Goal: Task Accomplishment & Management: Manage account settings

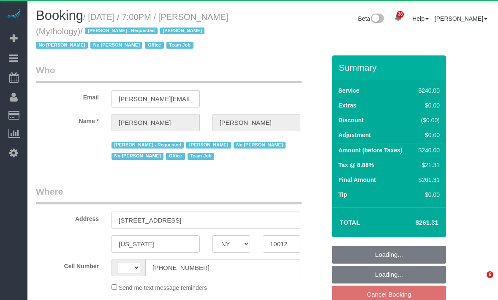
select select "NY"
select select "string:US"
select select "object:1689"
select select "spot12"
select select "2"
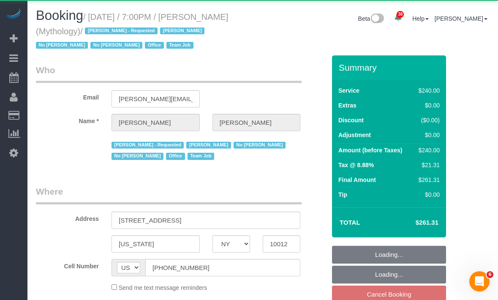
select select "120"
select select "number:89"
select select "number:90"
select select "number:15"
select select "number:7"
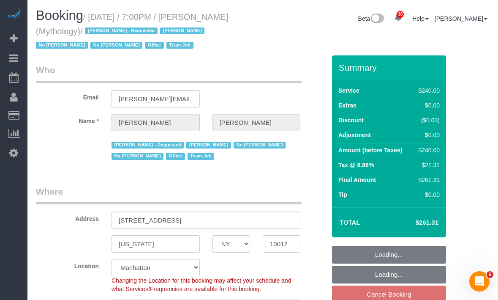
select select "object:2595"
select select "string:stripe-card_1F0CXe4VGloSiKo7V7BiKmvB"
select select "spot71"
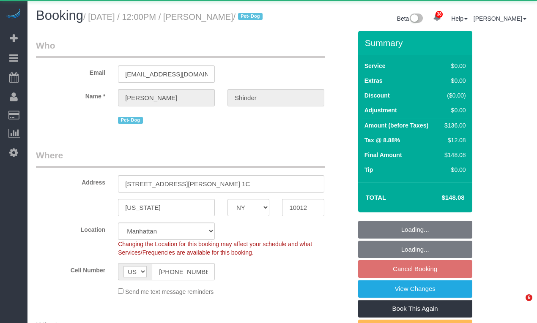
select select "NY"
select select "1"
select select "number:89"
select select "number:90"
select select "number:13"
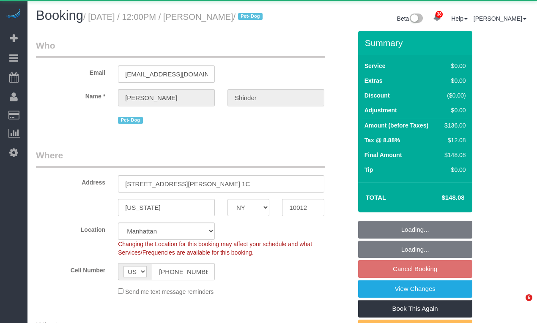
select select "number:5"
select select "string:stripe-pm_1Pyf034VGloSiKo7q90DMxe6"
select select "spot5"
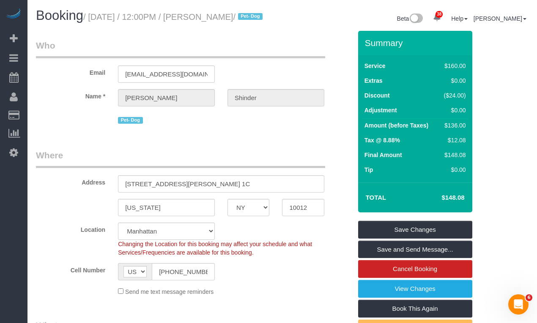
drag, startPoint x: 98, startPoint y: 16, endPoint x: 66, endPoint y: 34, distance: 37.2
click at [83, 22] on small "/ October 15, 2025 / 12:00PM / Alexandra Shinder / Pet- Dog" at bounding box center [174, 16] width 182 height 9
click at [118, 22] on small "/ October 15, 2025 / 12:00PM / Alexandra Shinder / Pet- Dog" at bounding box center [174, 16] width 182 height 9
click at [98, 19] on small "/ October 15, 2025 / 12:00PM / Alexandra Shinder / Pet- Dog" at bounding box center [174, 16] width 182 height 9
click at [97, 19] on small "/ October 15, 2025 / 12:00PM / Alexandra Shinder / Pet- Dog" at bounding box center [174, 16] width 182 height 9
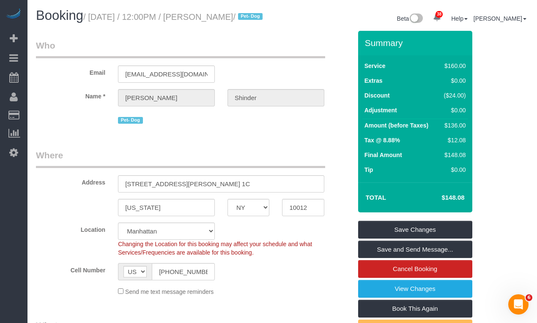
drag, startPoint x: 97, startPoint y: 19, endPoint x: 65, endPoint y: 30, distance: 33.9
click at [83, 22] on small "/ October 15, 2025 / 12:00PM / Alexandra Shinder / Pet- Dog" at bounding box center [174, 16] width 182 height 9
copy small "October 15, 2025 / 12:00PM / Alexandra Shinder"
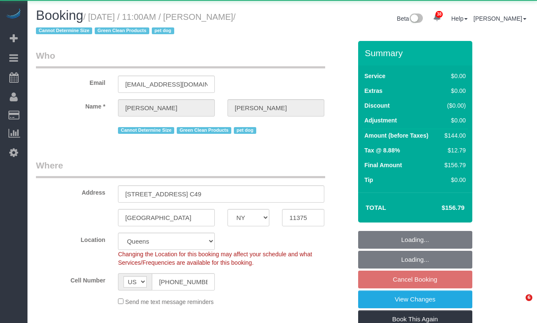
select select "NY"
select select "1"
select select "number:60"
select select "number:74"
select select "number:13"
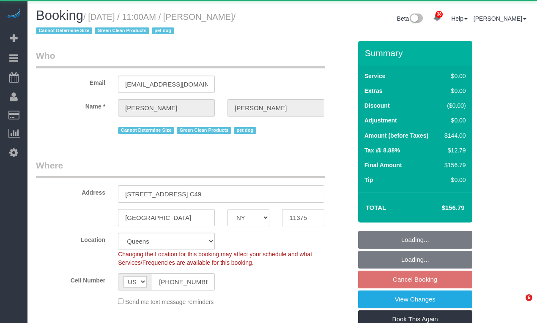
select select "number:5"
select select "spot59"
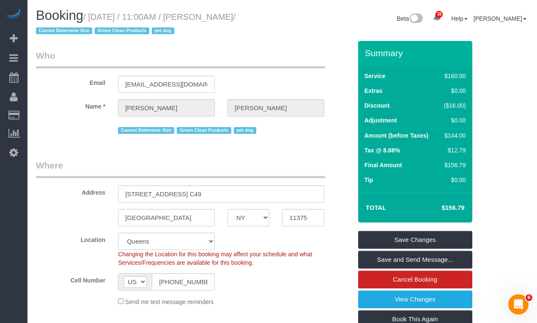
drag, startPoint x: 93, startPoint y: 17, endPoint x: 404, endPoint y: 82, distance: 317.7
click at [235, 16] on small "/ October 17, 2025 / 11:00AM / Julian Mullins / Cannot Determine Size Green Cle…" at bounding box center [135, 24] width 199 height 24
copy small "October 17, 2025 / 11:00AM / Julian Mullins"
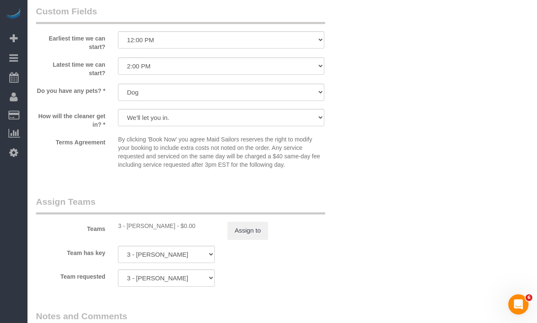
scroll to position [955, 0]
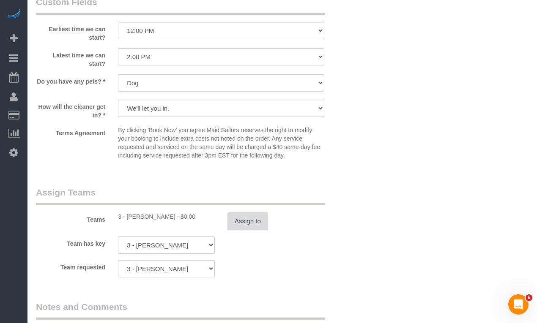
click at [239, 222] on button "Assign to" at bounding box center [247, 222] width 41 height 18
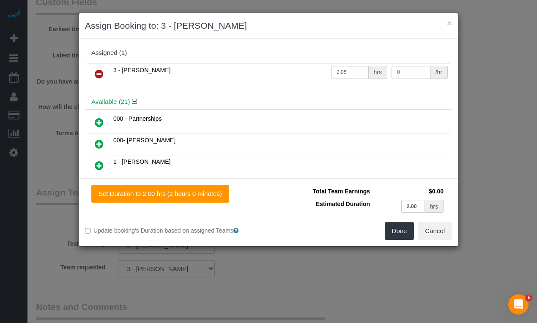
click at [97, 75] on icon at bounding box center [99, 74] width 9 height 10
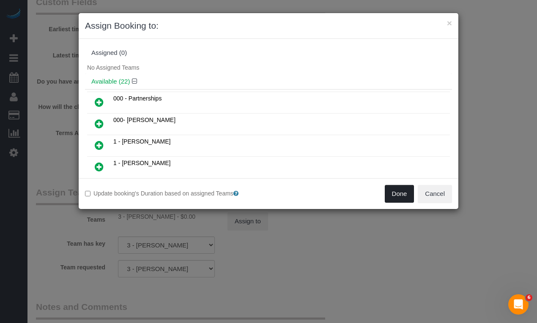
click at [405, 202] on button "Done" at bounding box center [400, 194] width 30 height 18
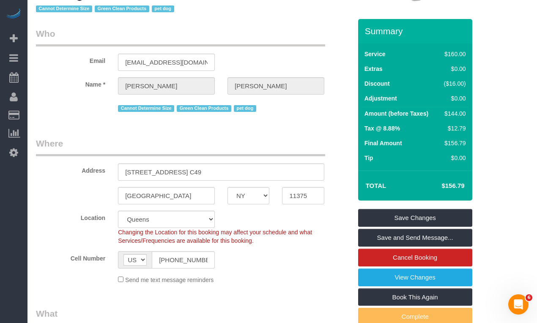
scroll to position [0, 0]
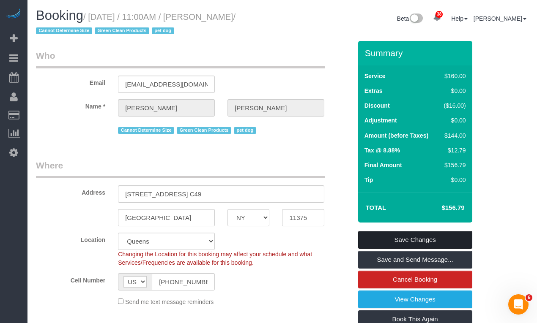
click at [370, 235] on link "Save Changes" at bounding box center [415, 240] width 114 height 18
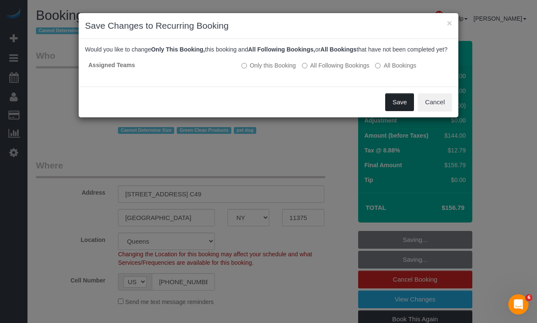
click at [394, 111] on button "Save" at bounding box center [399, 102] width 29 height 18
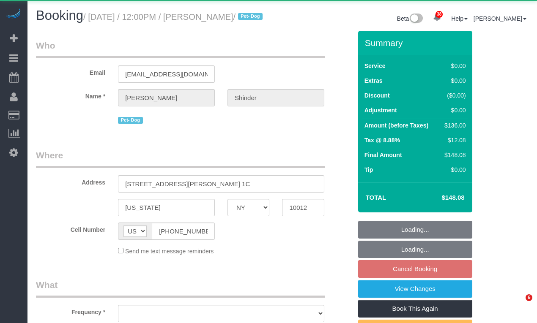
select select "NY"
select select "object:822"
select select "spot5"
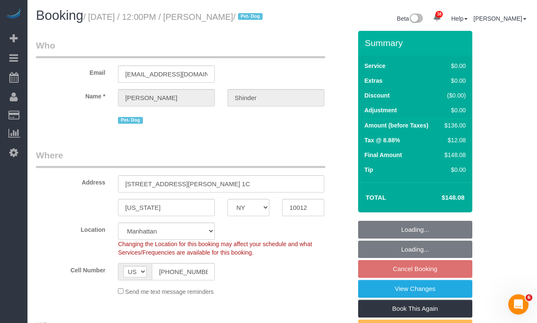
select select "object:1074"
select select "string:stripe-pm_1Pyf034VGloSiKo7q90DMxe6"
select select "1"
select select "number:89"
select select "number:90"
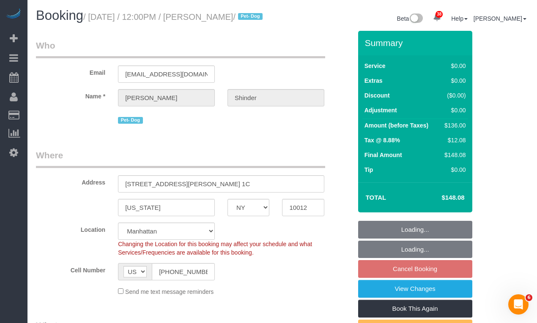
select select "number:13"
select select "number:5"
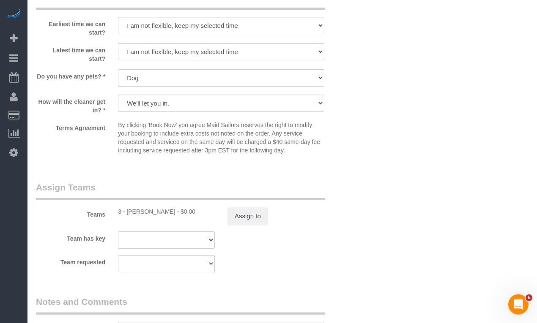
scroll to position [1017, 0]
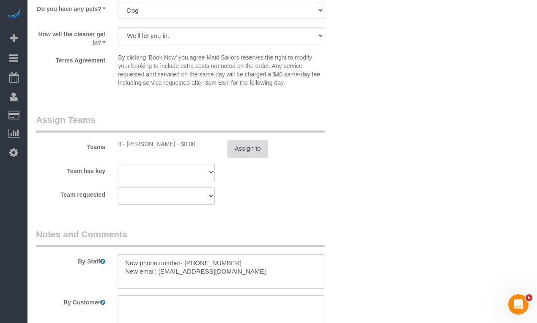
click at [250, 157] on button "Assign to" at bounding box center [247, 149] width 41 height 18
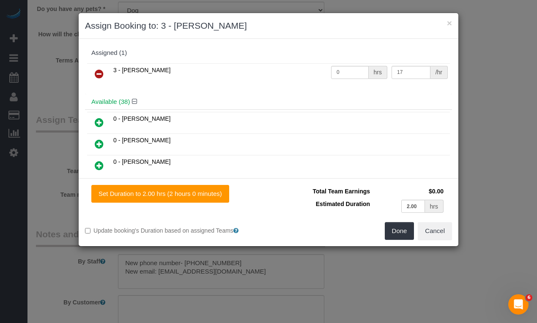
click at [100, 75] on icon at bounding box center [99, 74] width 9 height 10
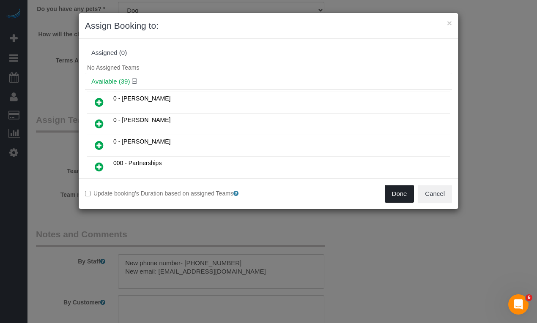
click at [393, 190] on button "Done" at bounding box center [400, 194] width 30 height 18
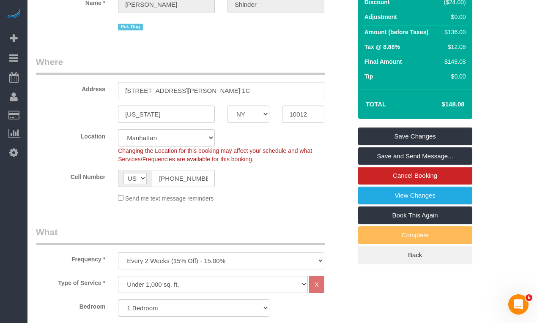
scroll to position [0, 0]
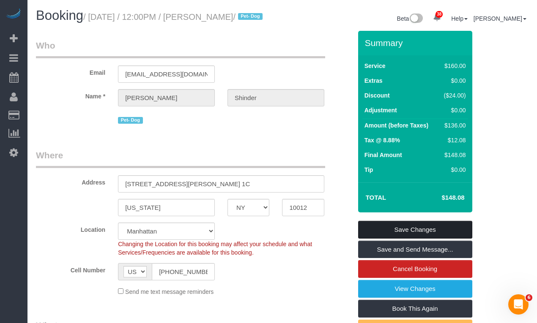
click at [374, 235] on link "Save Changes" at bounding box center [415, 230] width 114 height 18
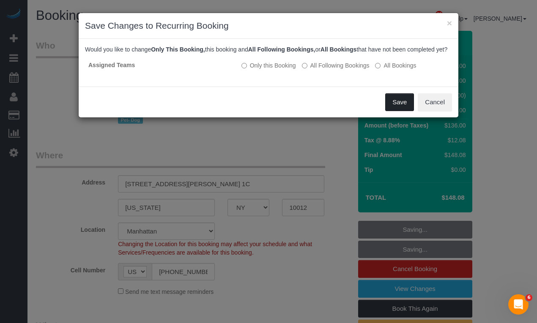
click at [396, 108] on button "Save" at bounding box center [399, 102] width 29 height 18
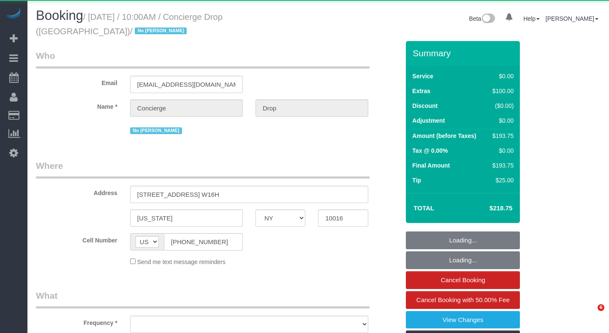
select select "NY"
select select "object:924"
select select "string:stripe-pm_1RaQn24VGloSiKo7zeOF73Wj"
select select "spot1"
select select "number:89"
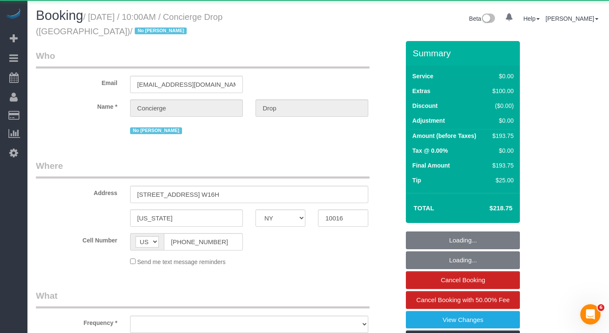
select select "number:90"
select select "number:15"
select select "number:5"
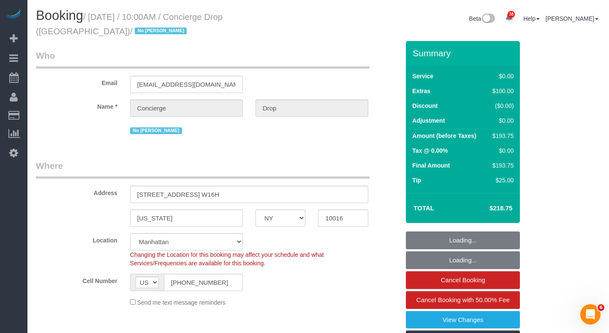
select select "object:1078"
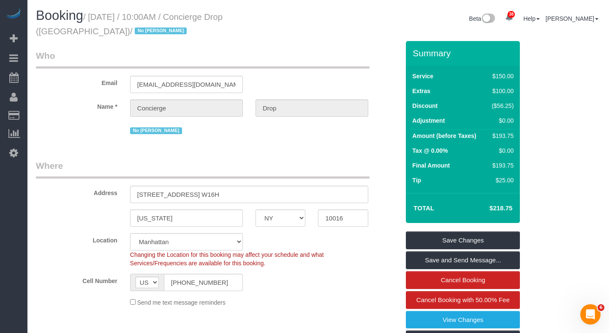
drag, startPoint x: 300, startPoint y: 16, endPoint x: 94, endPoint y: 22, distance: 205.5
click at [94, 22] on h1 "Booking / October 11, 2025 / 10:00AM / Concierge Drop (NYC) / No Eveling Mercado" at bounding box center [174, 22] width 276 height 29
copy small "October 11, 2025 / 10:00AM / Concierge Drop (NYC) /"
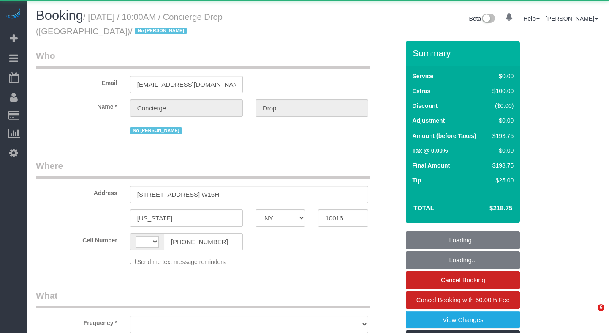
select select "NY"
select select "string:[GEOGRAPHIC_DATA]"
select select "object:826"
select select "string:stripe-pm_1RaQn24VGloSiKo7zeOF73Wj"
select select "spot1"
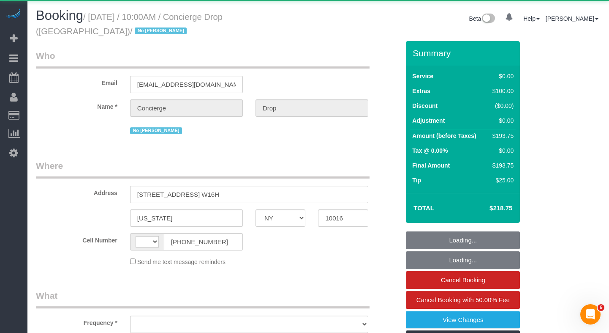
select select "number:89"
select select "number:90"
select select "number:15"
select select "number:5"
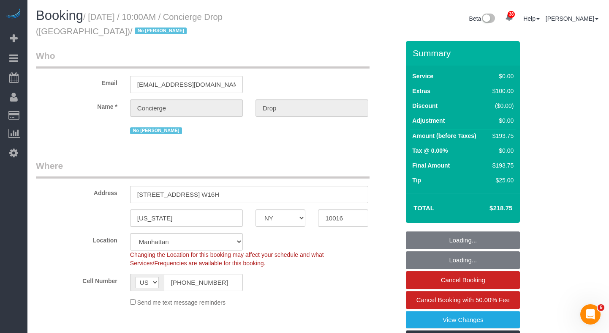
select select "object:1516"
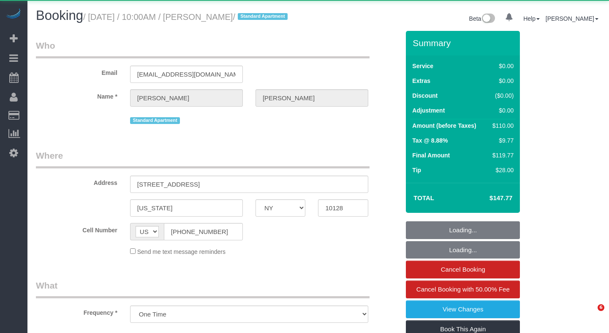
select select "NY"
select select "object:992"
select select "string:stripe-pm_1MZqqo4VGloSiKo75P6DRcfG"
select select "1"
select select "spot1"
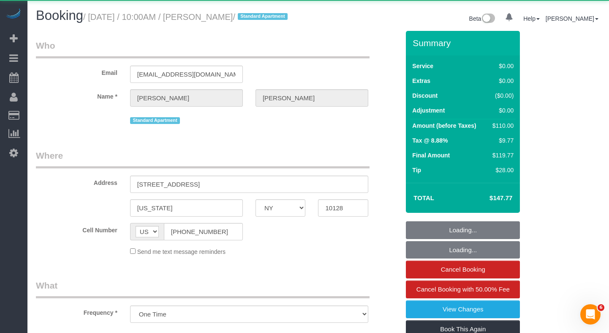
select select "number:56"
select select "number:74"
select select "number:15"
select select "number:6"
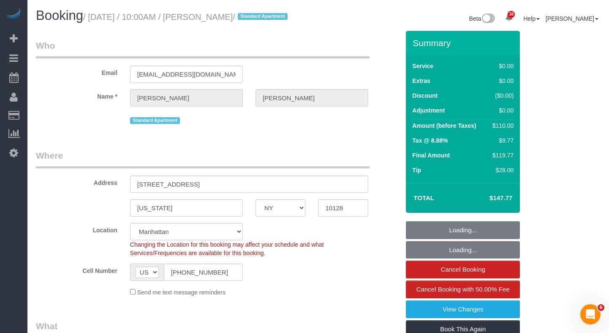
select select "1"
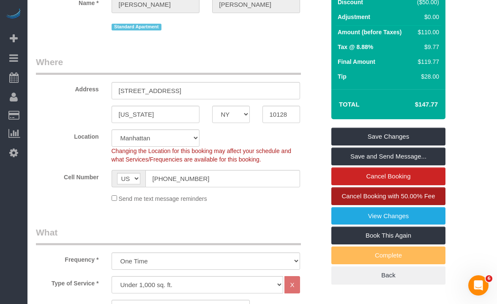
scroll to position [115, 0]
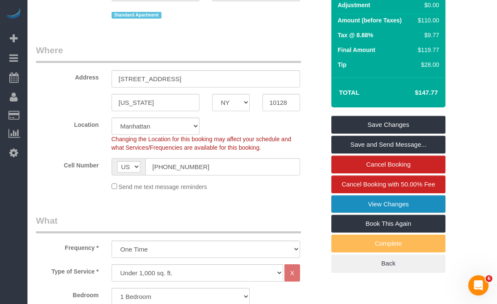
click at [396, 209] on link "View Changes" at bounding box center [388, 204] width 114 height 18
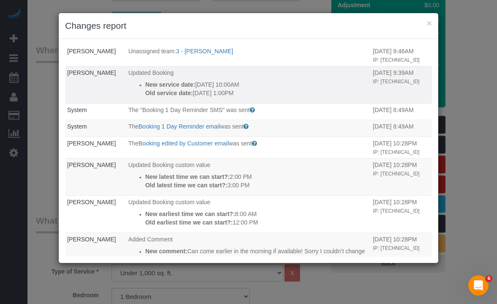
scroll to position [0, 0]
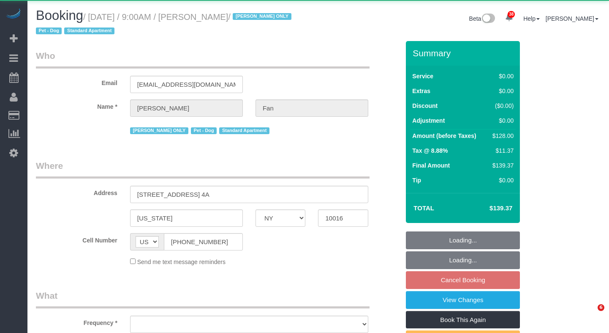
select select "NY"
select select "object:823"
select select "spot2"
select select "number:89"
select select "number:90"
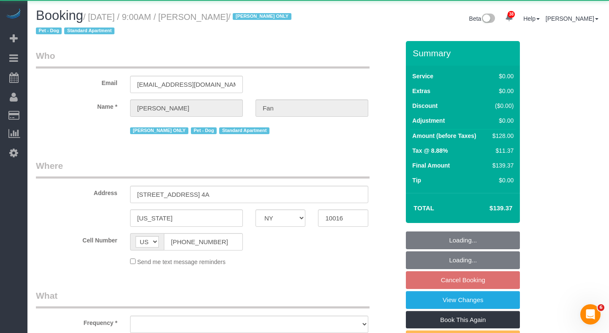
select select "number:13"
select select "number:5"
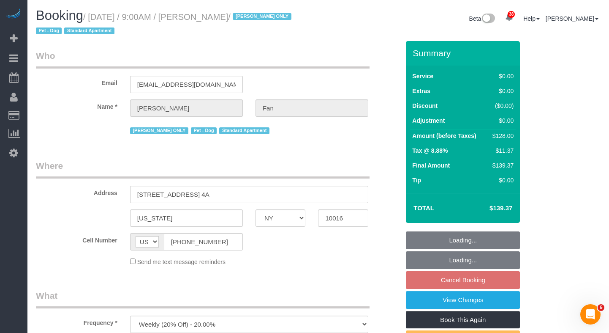
select select "spot58"
select select "object:1085"
select select "string:stripe-pm_1Reyyz4VGloSiKo7WNN1ghj2"
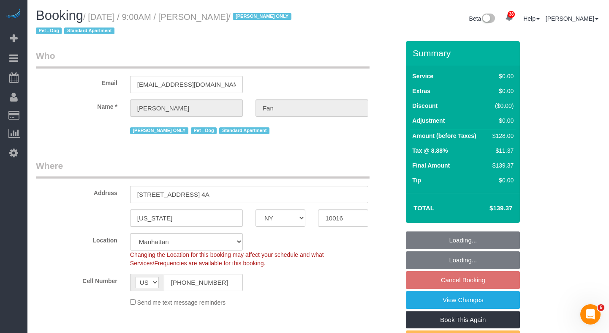
select select "1"
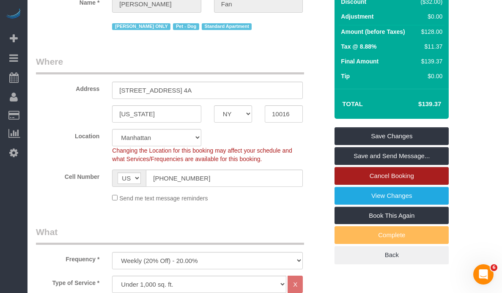
scroll to position [117, 0]
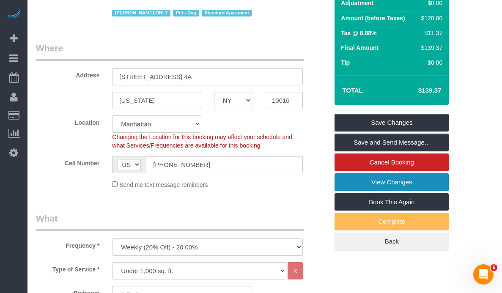
click at [385, 188] on link "View Changes" at bounding box center [391, 182] width 114 height 18
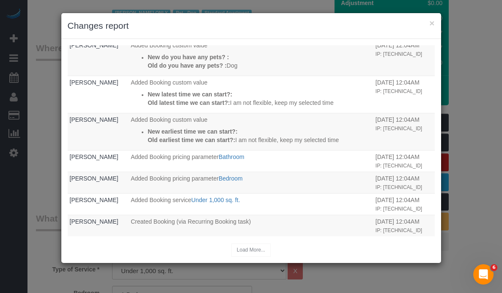
scroll to position [0, 0]
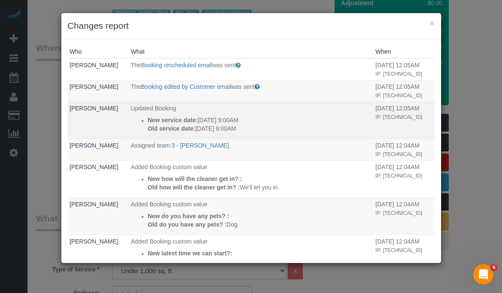
drag, startPoint x: 265, startPoint y: 130, endPoint x: 148, endPoint y: 123, distance: 116.4
click at [148, 123] on div "New service date: [DATE] 9:00AM Old service date: [DATE] 9:00AM" at bounding box center [259, 124] width 224 height 17
copy div "New service date: [DATE] 9:00AM Old service date: [DATE] 9:00AM"
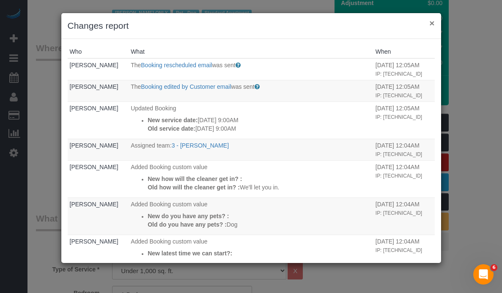
click at [432, 24] on button "×" at bounding box center [431, 23] width 5 height 9
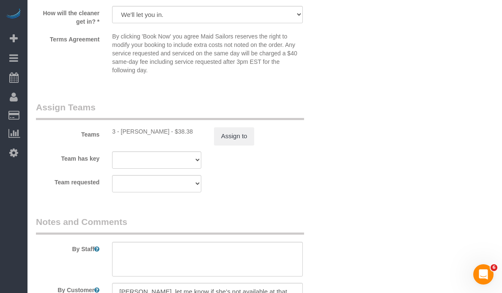
scroll to position [1057, 0]
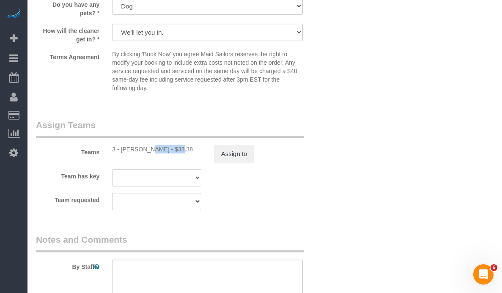
drag, startPoint x: 149, startPoint y: 149, endPoint x: 122, endPoint y: 148, distance: 27.1
click at [122, 148] on div "3 - [PERSON_NAME] - $38.38" at bounding box center [156, 149] width 89 height 8
copy div "[PERSON_NAME]"
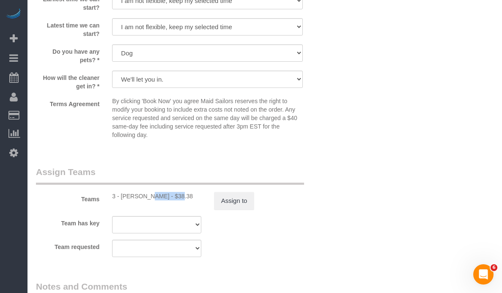
scroll to position [1005, 0]
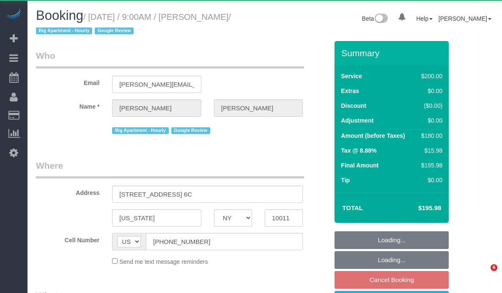
select select "NY"
select select "object:907"
select select "150"
select select "spot2"
select select "number:57"
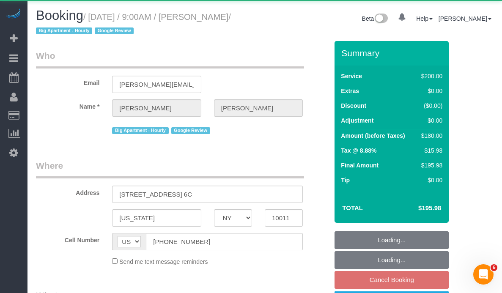
select select "number:70"
select select "number:15"
select select "number:5"
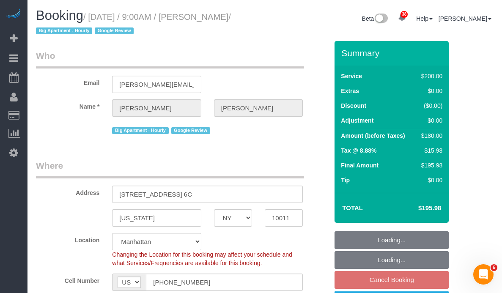
select select "object:1056"
select select "string:stripe-pm_1Qgbbh4VGloSiKo7pOyHQVUS"
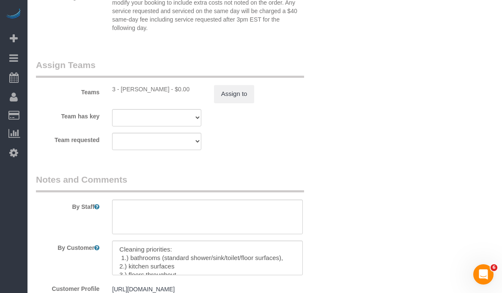
scroll to position [934, 0]
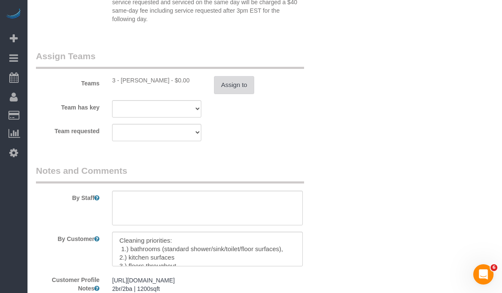
click at [241, 87] on button "Assign to" at bounding box center [234, 85] width 41 height 18
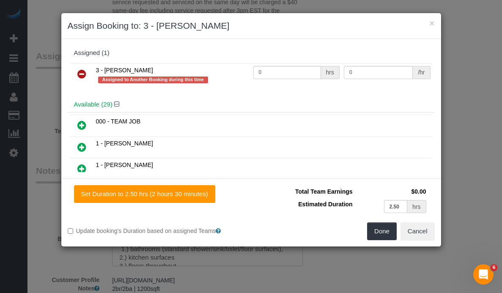
click at [84, 74] on icon at bounding box center [81, 74] width 9 height 10
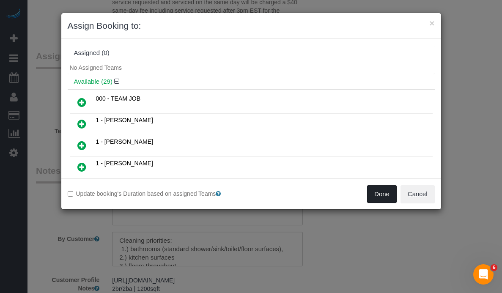
click at [377, 191] on button "Done" at bounding box center [382, 194] width 30 height 18
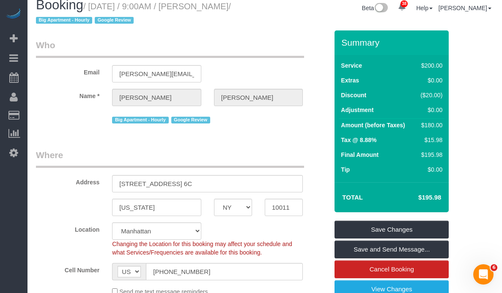
scroll to position [0, 0]
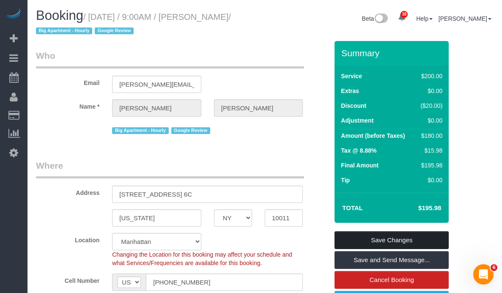
click at [363, 240] on link "Save Changes" at bounding box center [391, 240] width 114 height 18
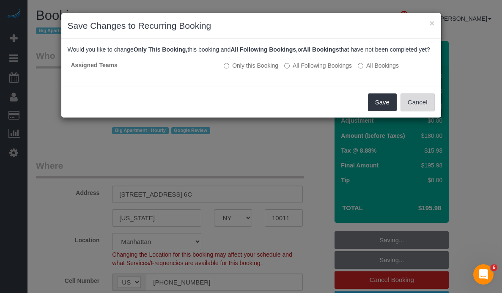
click at [420, 111] on button "Cancel" at bounding box center [417, 102] width 34 height 18
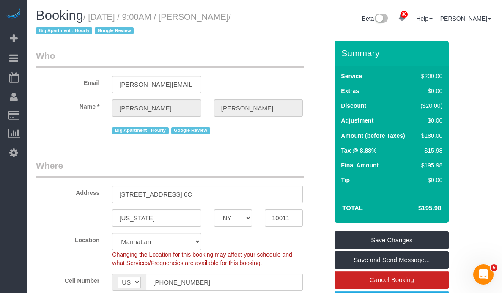
drag, startPoint x: 95, startPoint y: 19, endPoint x: 81, endPoint y: 32, distance: 19.4
click at [81, 32] on small "/ October 29, 2025 / 9:00AM / Jeremy Espenshade / Big Apartment - Hourly Google…" at bounding box center [133, 24] width 195 height 24
copy small "October 29, 2025 / 9:00AM / Jeremy Espenshade"
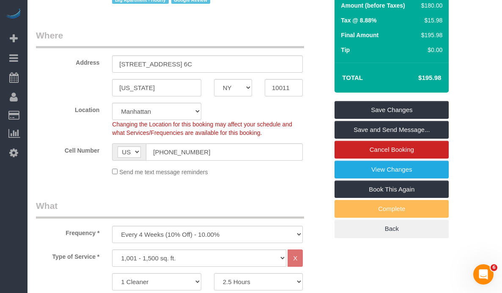
scroll to position [131, 0]
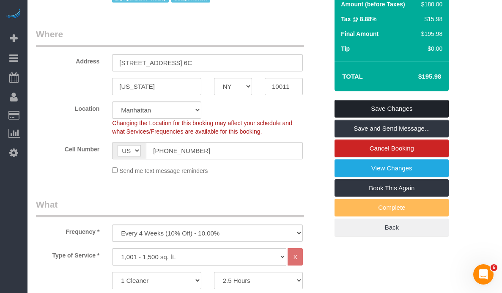
drag, startPoint x: 353, startPoint y: 110, endPoint x: 332, endPoint y: 129, distance: 28.7
click at [353, 110] on link "Save Changes" at bounding box center [391, 109] width 114 height 18
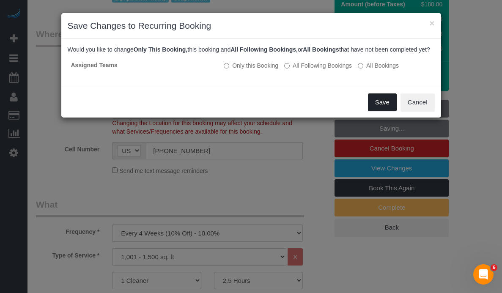
click at [385, 111] on button "Save" at bounding box center [382, 102] width 29 height 18
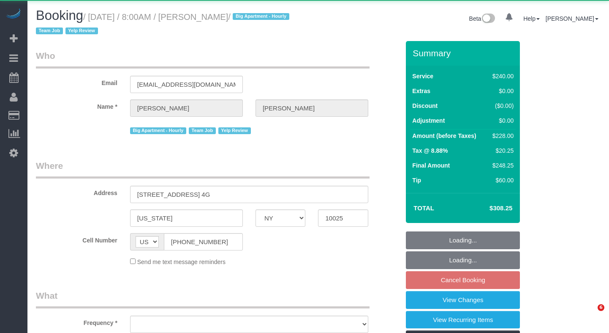
select select "NY"
select select "object:829"
select select "string:stripe-pm_1FJioU4VGloSiKo7vbaPlo05"
select select "2"
select select "number:56"
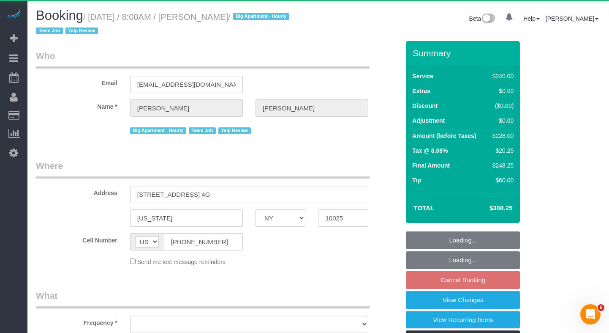
select select "number:77"
select select "number:15"
select select "number:6"
select select "number:21"
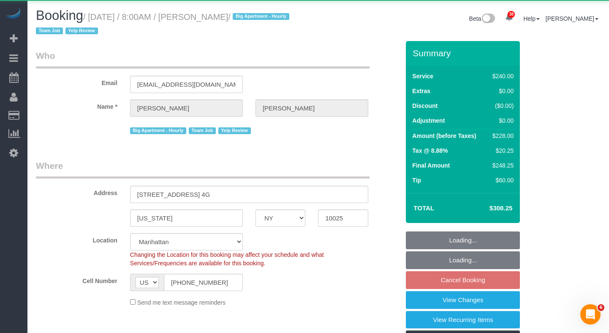
select select "object:1160"
select select "spot1"
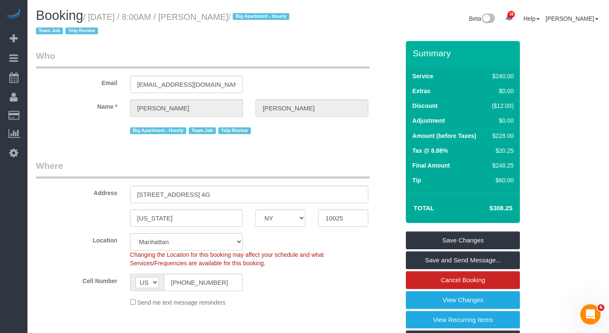
click at [74, 94] on sui-booking-customer "Email lisarieger@gmail.com Name * Lisa Rieger Big Apartment - Hourly Team Job Y…" at bounding box center [218, 92] width 364 height 87
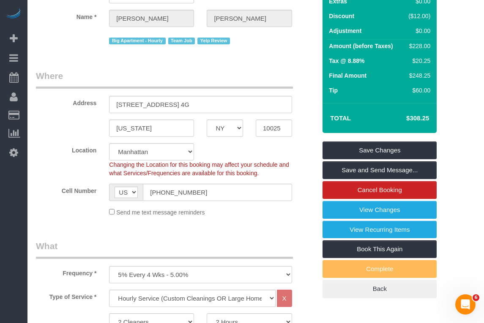
scroll to position [92, 0]
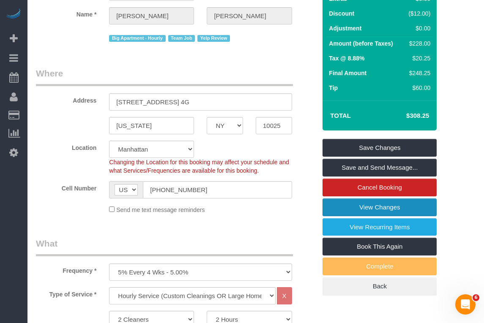
click at [355, 208] on link "View Changes" at bounding box center [379, 208] width 114 height 18
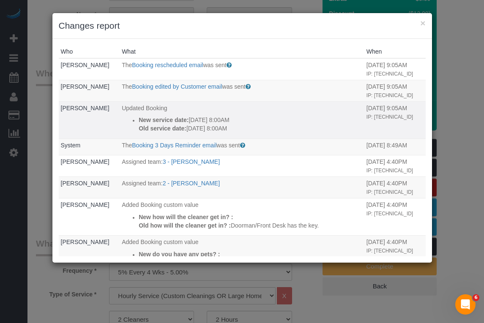
click at [130, 133] on ul "New service date: 11/03/2025 8:00AM Old service date: 10/14/2025 8:00AM" at bounding box center [242, 124] width 240 height 17
drag, startPoint x: 134, startPoint y: 136, endPoint x: 221, endPoint y: 145, distance: 87.9
click at [238, 133] on ul "New service date: 11/03/2025 8:00AM Old service date: 10/14/2025 8:00AM" at bounding box center [242, 124] width 240 height 17
copy div "New service date: 11/03/2025 8:00AM Old service date: 10/14/2025 8:00AM"
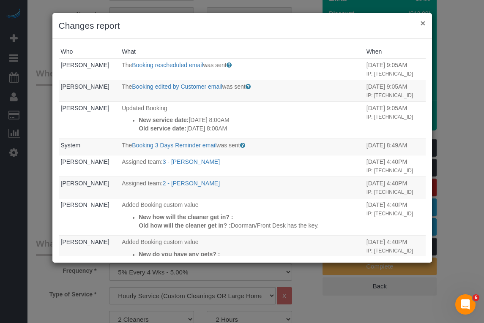
click at [421, 25] on button "×" at bounding box center [422, 23] width 5 height 9
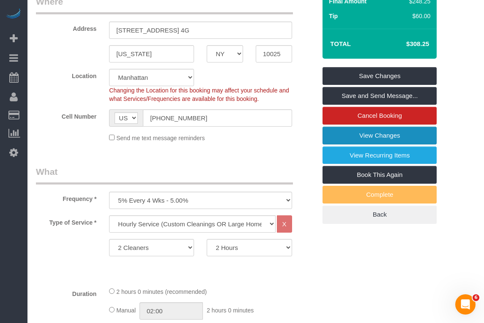
scroll to position [170, 0]
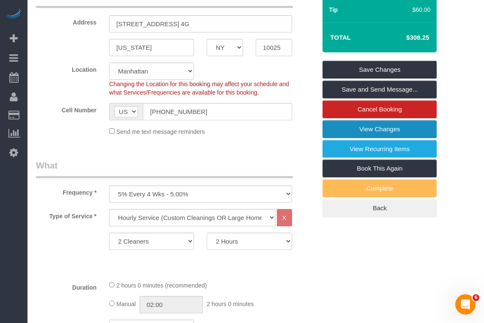
click at [363, 131] on link "View Changes" at bounding box center [379, 129] width 114 height 18
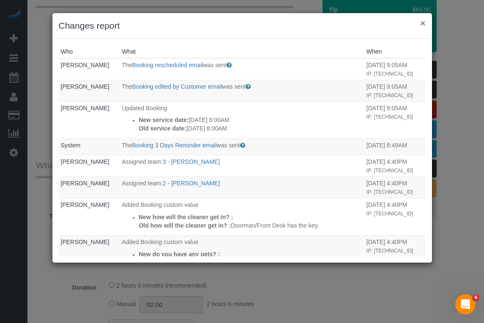
click at [423, 25] on button "×" at bounding box center [422, 23] width 5 height 9
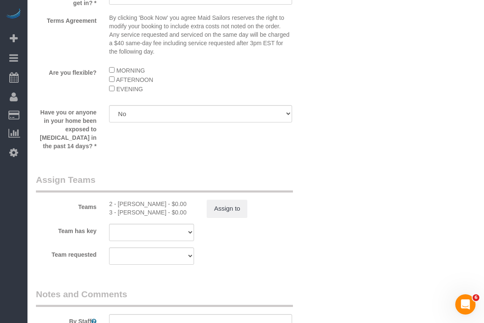
scroll to position [931, 0]
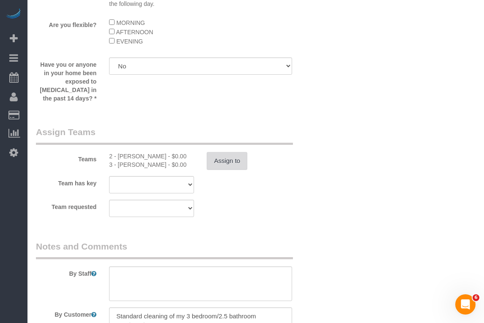
click at [224, 167] on button "Assign to" at bounding box center [227, 161] width 41 height 18
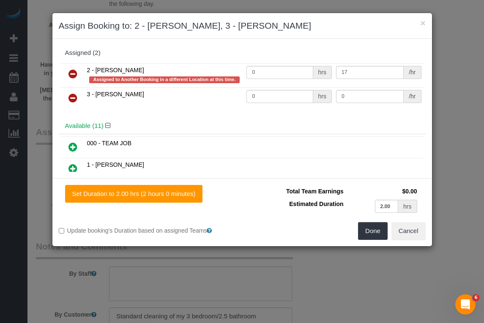
click at [74, 74] on icon at bounding box center [72, 74] width 9 height 10
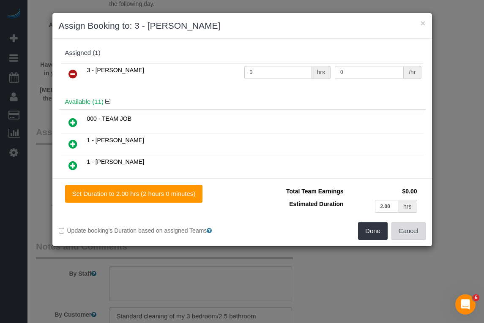
drag, startPoint x: 414, startPoint y: 233, endPoint x: 382, endPoint y: 227, distance: 32.4
click at [414, 233] on button "Cancel" at bounding box center [408, 231] width 34 height 18
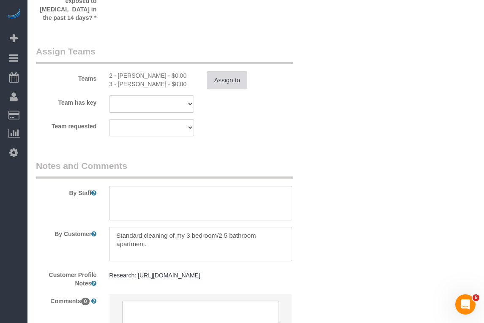
scroll to position [1005, 0]
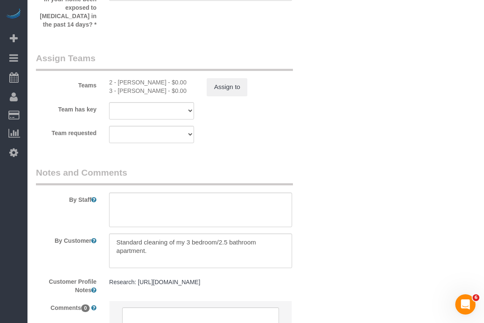
drag, startPoint x: 159, startPoint y: 82, endPoint x: 118, endPoint y: 82, distance: 41.4
click at [118, 82] on div "2 - Marilu Quintero - $0.00" at bounding box center [151, 82] width 85 height 8
click at [135, 76] on div "Teams 2 - Marilu Quintero - $0.00 3 - Maria Bonilla - $0.00 Assign to" at bounding box center [176, 74] width 293 height 44
drag, startPoint x: 161, startPoint y: 81, endPoint x: 117, endPoint y: 84, distance: 43.6
click at [117, 84] on div "2 - Marilu Quintero - $0.00" at bounding box center [151, 82] width 85 height 8
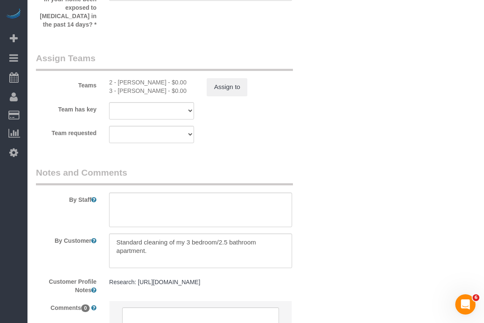
copy div "Marilu Quintero"
click at [149, 93] on div "3 - Maria Bonilla - $0.00" at bounding box center [151, 91] width 85 height 8
drag, startPoint x: 152, startPoint y: 92, endPoint x: 117, endPoint y: 92, distance: 34.7
click at [117, 92] on div "3 - Maria Bonilla - $0.00" at bounding box center [151, 91] width 85 height 8
copy div "Maria Bonilla"
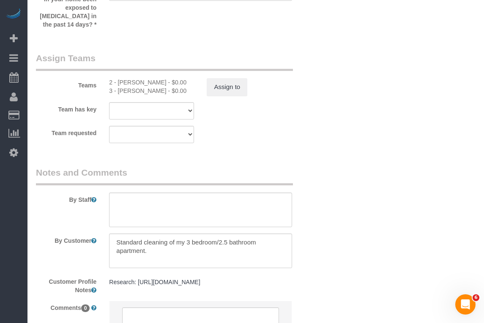
click at [219, 96] on sui-booking-teams "Teams 2 - Marilu Quintero - $0.00 3 - Maria Bonilla - $0.00 Assign to Team has …" at bounding box center [176, 97] width 280 height 91
click at [224, 89] on button "Assign to" at bounding box center [227, 87] width 41 height 18
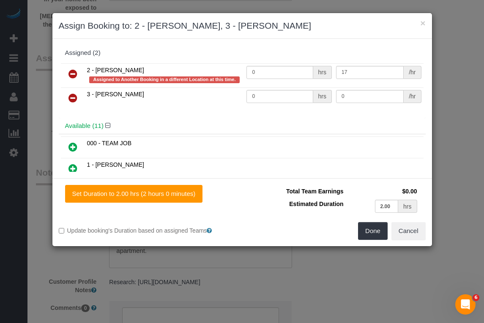
click at [72, 71] on icon at bounding box center [72, 74] width 9 height 10
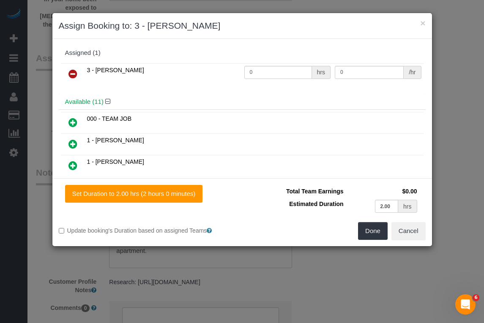
click at [73, 76] on icon at bounding box center [72, 74] width 9 height 10
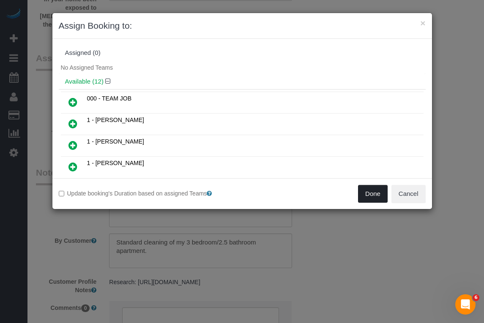
click at [371, 194] on button "Done" at bounding box center [373, 194] width 30 height 18
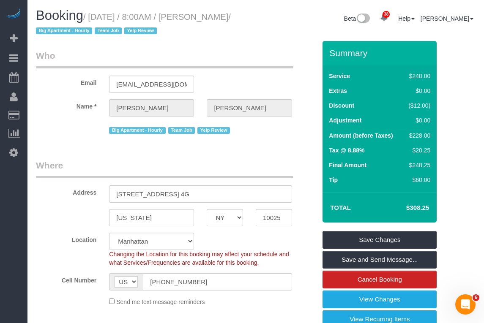
scroll to position [15, 0]
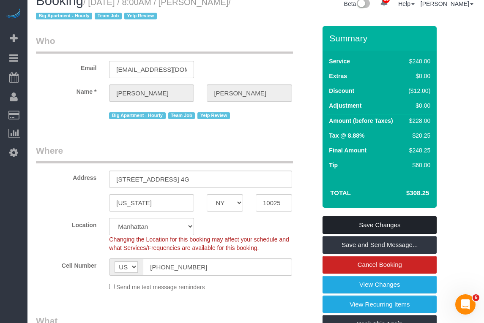
click at [342, 228] on link "Save Changes" at bounding box center [379, 225] width 114 height 18
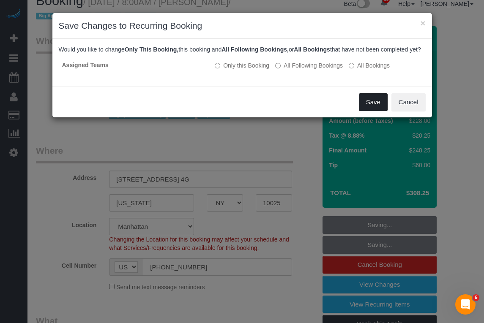
click at [369, 109] on button "Save" at bounding box center [373, 102] width 29 height 18
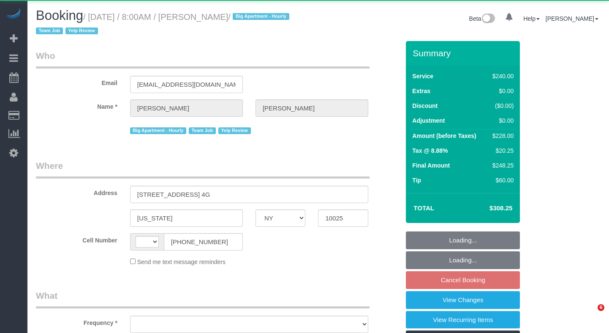
select select "NY"
select select "string:US"
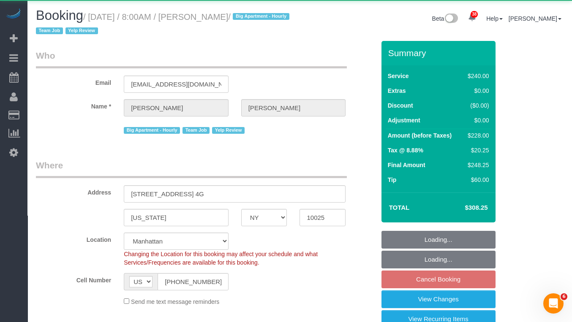
select select "object:1589"
select select "string:stripe-pm_1FJioU4VGloSiKo7vbaPlo05"
select select "2"
select select "spot1"
select select "number:56"
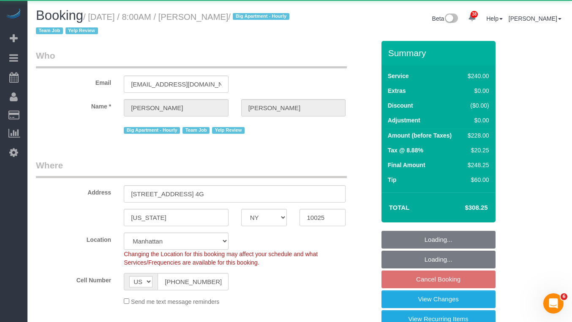
select select "number:77"
select select "number:15"
select select "number:6"
select select "number:21"
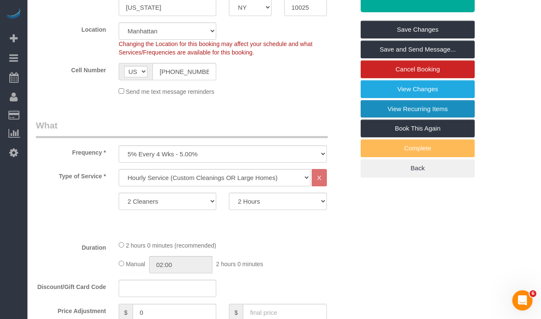
scroll to position [203, 0]
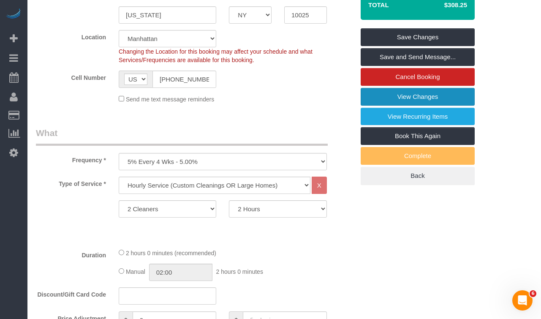
click at [373, 93] on link "View Changes" at bounding box center [418, 97] width 114 height 18
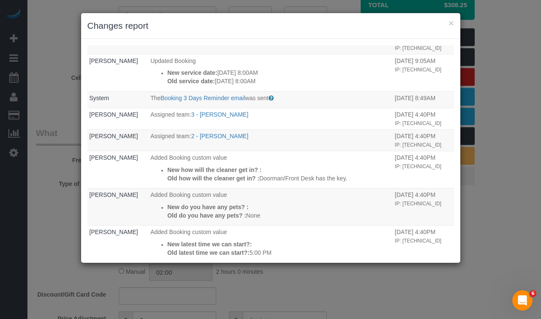
scroll to position [0, 0]
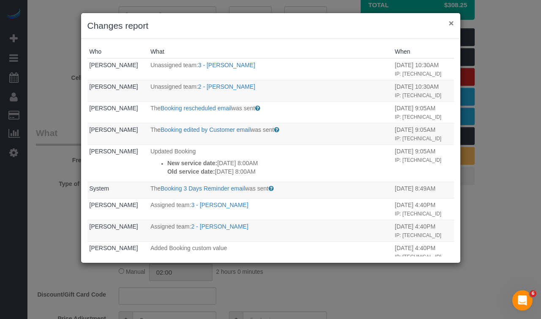
click at [449, 26] on button "×" at bounding box center [451, 23] width 5 height 9
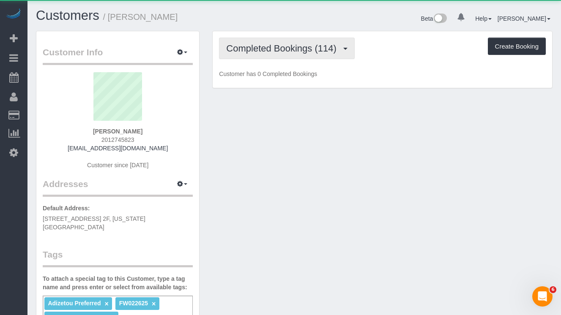
click at [241, 49] on span "Completed Bookings (114)" at bounding box center [283, 48] width 114 height 11
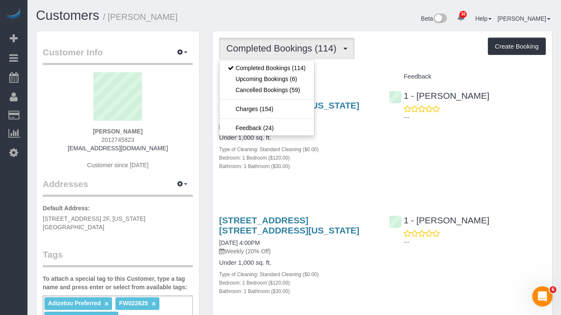
click at [382, 169] on div "[STREET_ADDRESS] [STREET_ADDRESS][US_STATE] [DATE] 10:30AM Weekly (20% Off) Und…" at bounding box center [382, 136] width 339 height 104
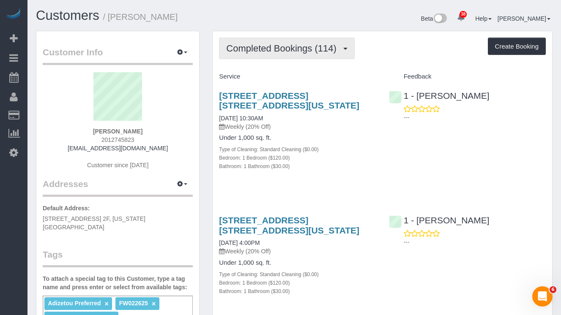
click at [284, 51] on span "Completed Bookings (114)" at bounding box center [283, 48] width 114 height 11
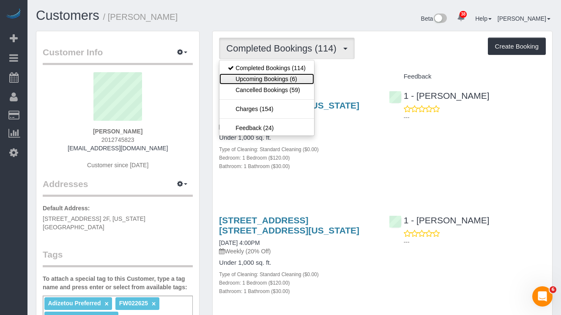
click at [272, 78] on link "Upcoming Bookings (6)" at bounding box center [266, 79] width 95 height 11
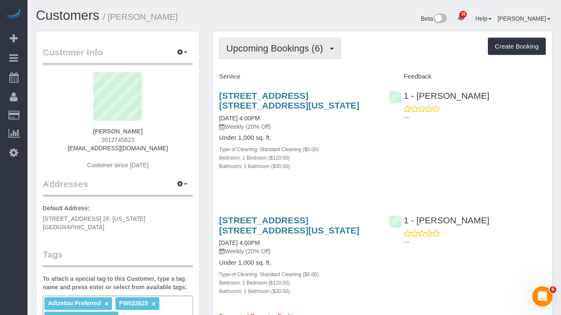
click at [259, 51] on span "Upcoming Bookings (6)" at bounding box center [276, 48] width 101 height 11
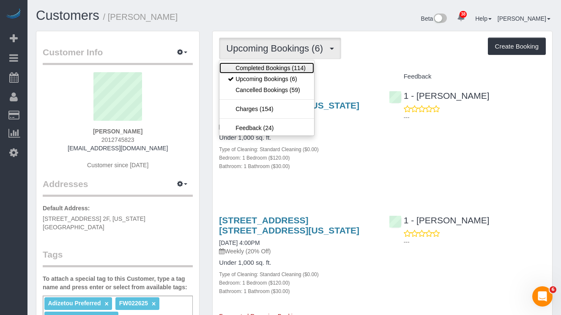
click at [269, 67] on link "Completed Bookings (114)" at bounding box center [266, 68] width 95 height 11
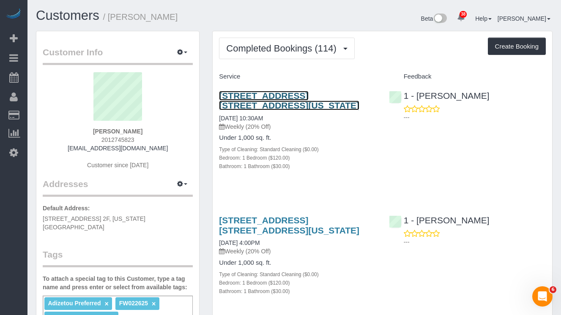
click at [250, 102] on link "[STREET_ADDRESS] [STREET_ADDRESS][US_STATE]" at bounding box center [289, 100] width 140 height 19
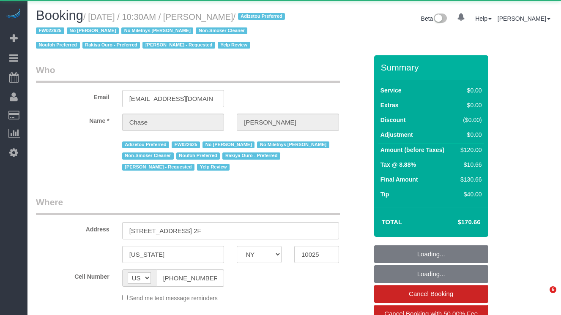
select select "NY"
select select "object:976"
select select "string:stripe-pm_1OHrAz4VGloSiKo7B4fon3jr"
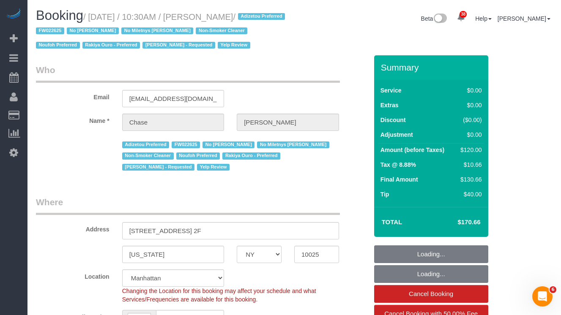
select select "object:1034"
select select "number:89"
select select "number:90"
select select "number:15"
select select "number:5"
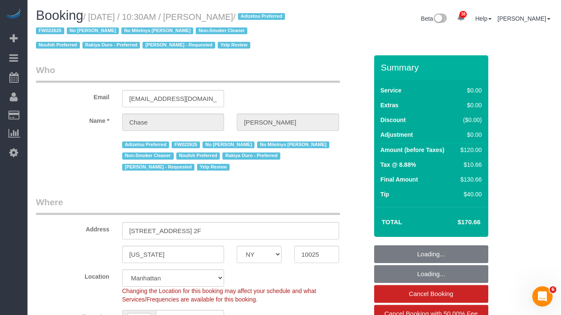
select select "number:21"
select select "1"
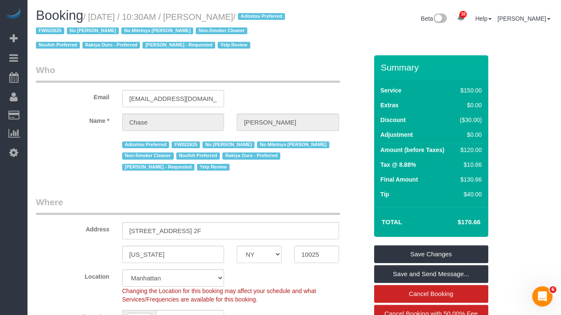
click at [280, 40] on h1 "Booking / October 09, 2025 / 10:30AM / Chase Tralka / Adizetou Preferred FW0226…" at bounding box center [162, 29] width 252 height 43
drag, startPoint x: 245, startPoint y: 9, endPoint x: 270, endPoint y: 26, distance: 30.0
click at [246, 9] on h1 "Booking / October 09, 2025 / 10:30AM / Chase Tralka / Adizetou Preferred FW0226…" at bounding box center [162, 29] width 252 height 43
drag, startPoint x: 259, startPoint y: 17, endPoint x: 113, endPoint y: 25, distance: 146.0
click at [98, 20] on small "/ [DATE] / 10:30AM / [PERSON_NAME] / Adizetou Preferred FW022625 No [PERSON_NAM…" at bounding box center [161, 31] width 251 height 38
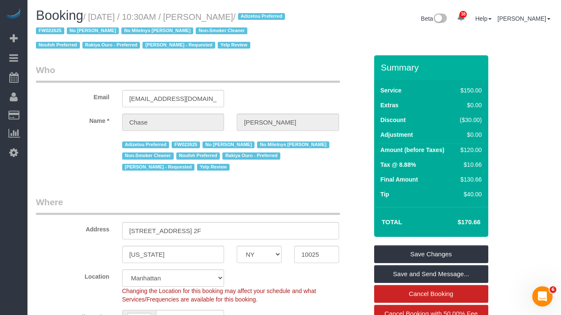
copy small "October 09, 2025 / 10:30AM / Chase Tralka"
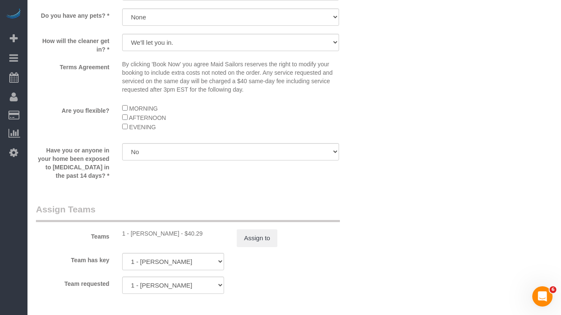
scroll to position [1181, 0]
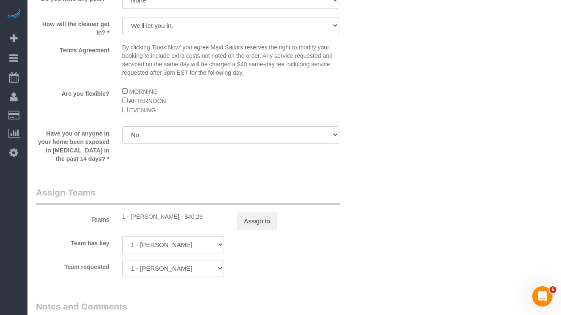
drag, startPoint x: 203, startPoint y: 216, endPoint x: 133, endPoint y: 217, distance: 70.6
click at [133, 217] on div "1 - [PERSON_NAME] - $40.29" at bounding box center [173, 217] width 102 height 8
copy div "Chrisdarline Gedeus Cineas"
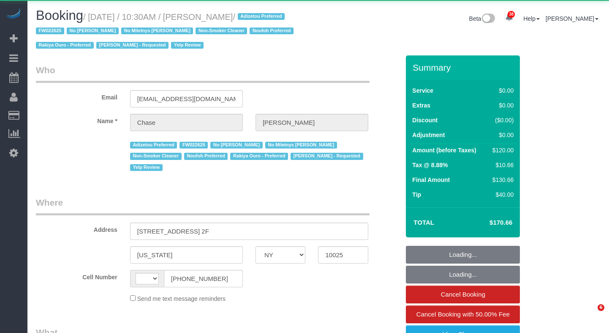
select select "NY"
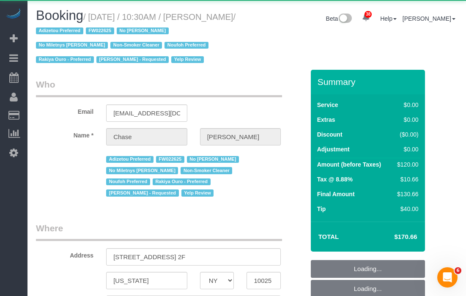
select select "string:[GEOGRAPHIC_DATA]"
select select "object:1048"
select select "number:89"
select select "number:90"
select select "number:15"
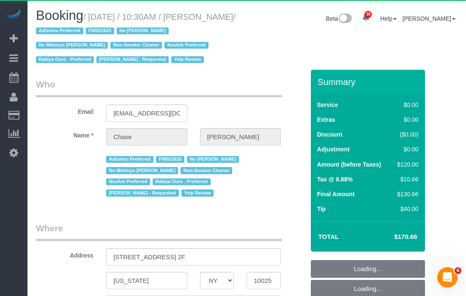
select select "number:5"
select select "number:21"
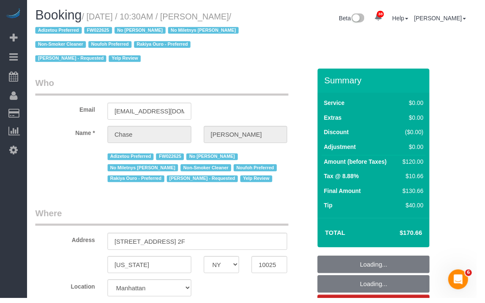
select select "object:1625"
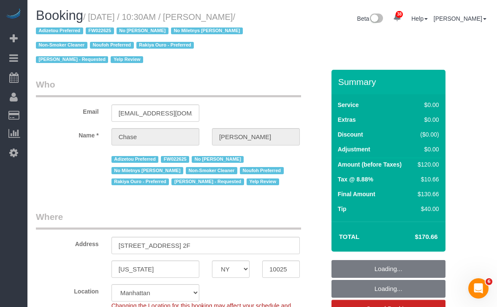
select select "string:stripe-pm_1OHrAz4VGloSiKo7B4fon3jr"
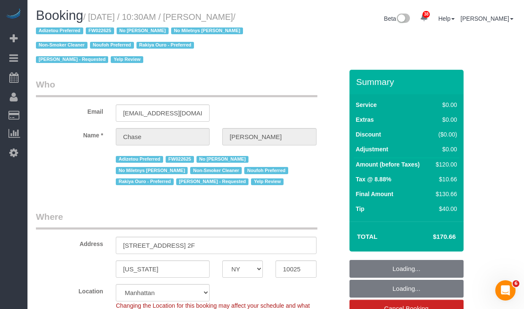
select select "1"
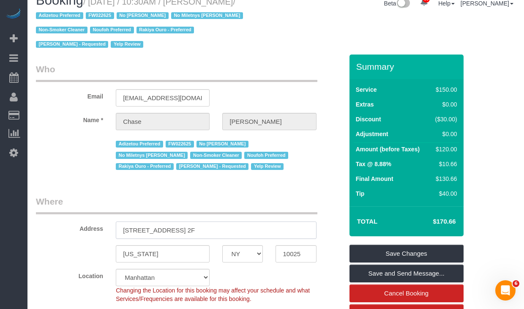
click at [230, 221] on input "[STREET_ADDRESS] 2F" at bounding box center [216, 229] width 200 height 17
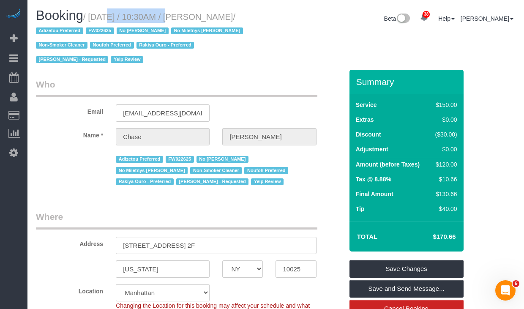
drag, startPoint x: 97, startPoint y: 17, endPoint x: 161, endPoint y: 19, distance: 63.9
click at [162, 19] on small "/ October 09, 2025 / 10:30AM / Chase Tralka / Adizetou Preferred FW022625 No La…" at bounding box center [141, 38] width 210 height 52
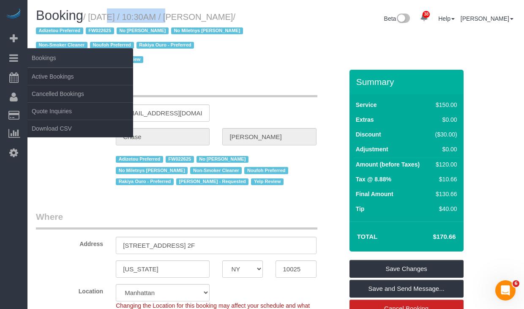
copy small "October 09, 2025"
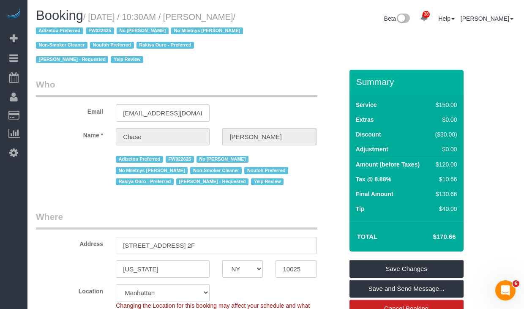
click at [246, 21] on small "/ October 09, 2025 / 10:30AM / Chase Tralka / Adizetou Preferred FW022625 No La…" at bounding box center [141, 38] width 210 height 52
drag, startPoint x: 257, startPoint y: 19, endPoint x: 211, endPoint y: 21, distance: 45.7
click at [211, 21] on small "/ October 09, 2025 / 10:30AM / Chase Tralka / Adizetou Preferred FW022625 No La…" at bounding box center [141, 38] width 210 height 52
copy small "Chase Tralka"
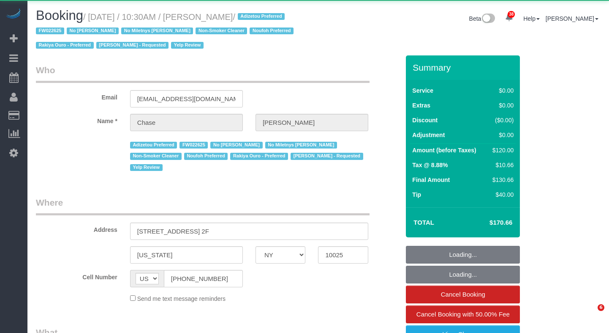
select select "NY"
select select "object:1064"
select select "string:stripe-pm_1OHrAz4VGloSiKo7B4fon3jr"
select select "1"
select select "number:89"
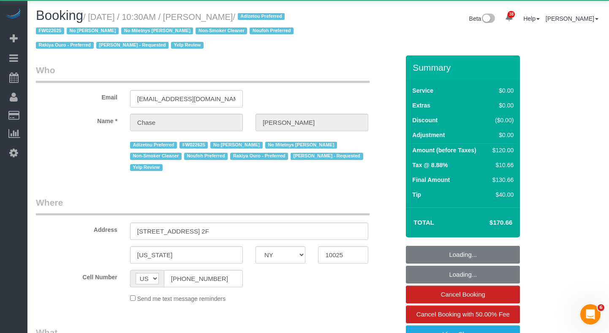
select select "number:90"
select select "number:15"
select select "number:5"
select select "number:21"
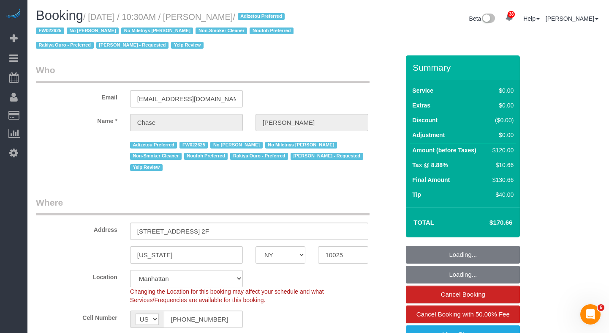
select select "object:1625"
select select "1"
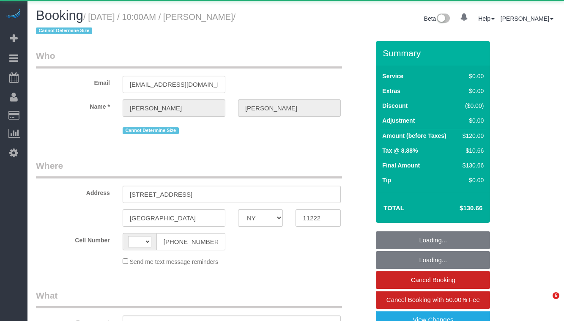
select select "NY"
select select "object:975"
select select "string:US"
select select "spot46"
select select "number:58"
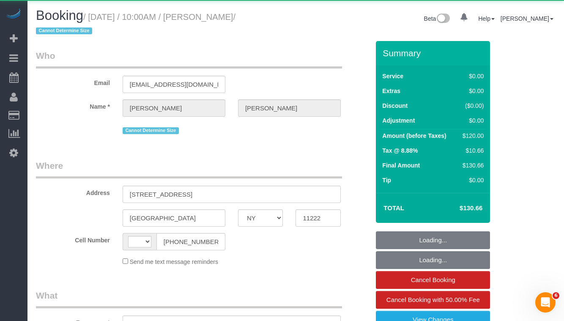
select select "number:72"
select select "number:15"
select select "number:5"
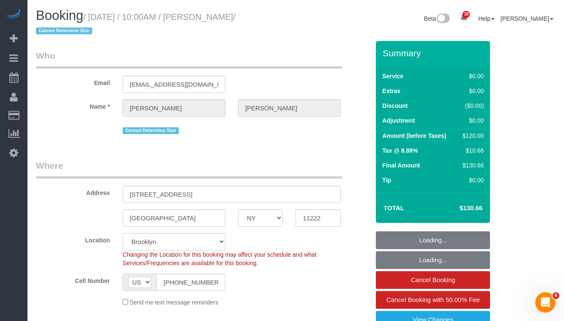
select select "string:stripe-pm_1SFz8h4VGloSiKo71xOb4pCe"
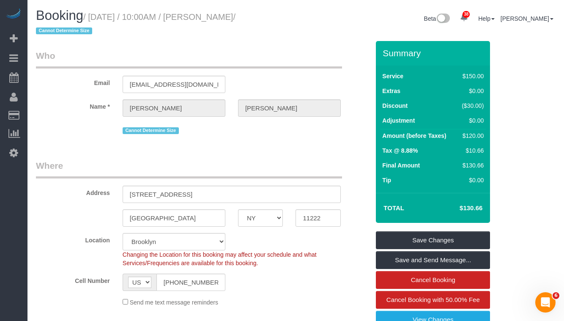
drag, startPoint x: 270, startPoint y: 16, endPoint x: 92, endPoint y: 19, distance: 177.9
click at [92, 19] on small "/ October 11, 2025 / 10:00AM / Bruno Camargo / Cannot Determine Size" at bounding box center [135, 24] width 199 height 24
copy small "October 11, 2025 / 10:00AM / Bruno Camargo"
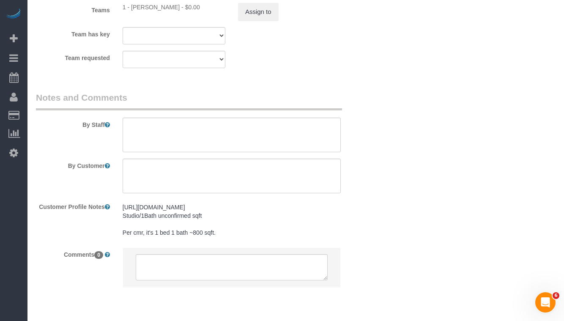
scroll to position [1104, 0]
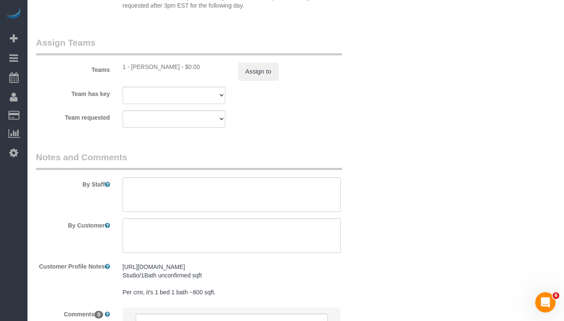
drag, startPoint x: 169, startPoint y: 64, endPoint x: 229, endPoint y: 87, distance: 64.0
click at [133, 65] on div "1 - Joselin Cecilio - $0.00" at bounding box center [174, 67] width 103 height 8
copy div "Joselin Cecilio"
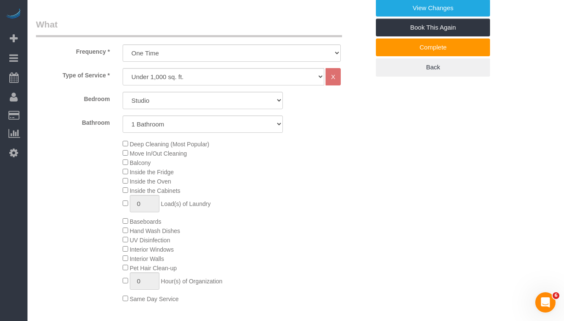
scroll to position [290, 0]
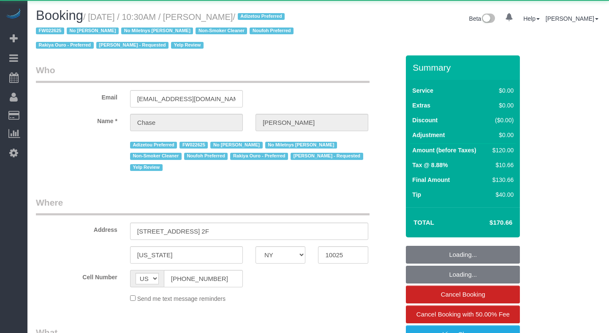
select select "NY"
select select "object:858"
select select "1"
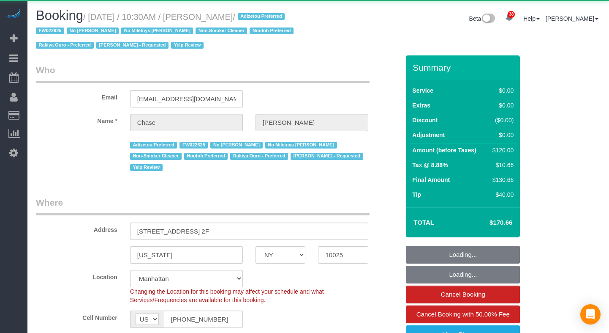
select select "object:996"
select select "string:stripe-pm_1OHrAz4VGloSiKo7B4fon3jr"
select select "number:89"
select select "number:90"
select select "number:15"
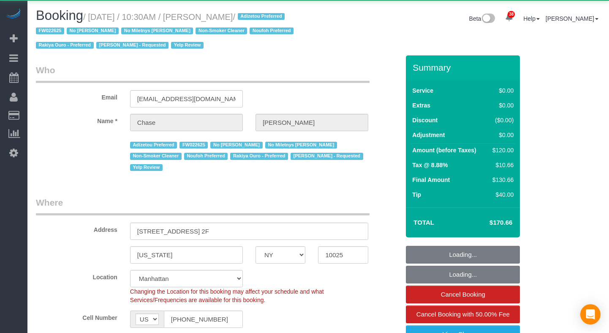
select select "number:5"
select select "number:21"
select select "1"
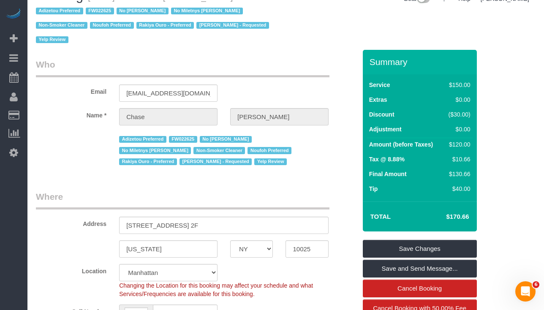
scroll to position [24, 0]
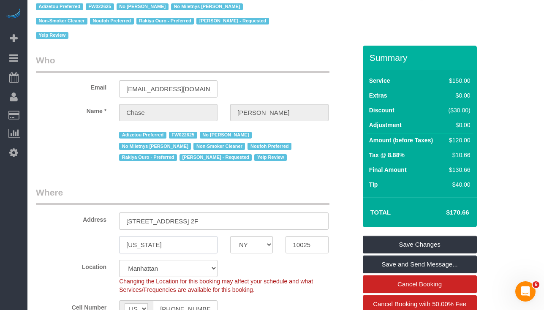
drag, startPoint x: 164, startPoint y: 230, endPoint x: 177, endPoint y: 228, distance: 13.7
click at [95, 236] on div "[US_STATE] AK AL AR AZ CA CO CT DC DE [GEOGRAPHIC_DATA] [GEOGRAPHIC_DATA] HI IA…" at bounding box center [196, 244] width 333 height 17
click at [303, 236] on input "10025" at bounding box center [307, 244] width 43 height 17
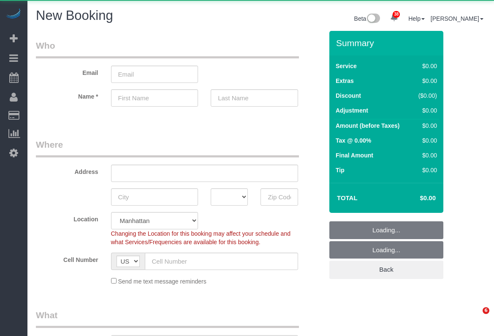
select select "number:89"
select select "number:90"
select select "object:1291"
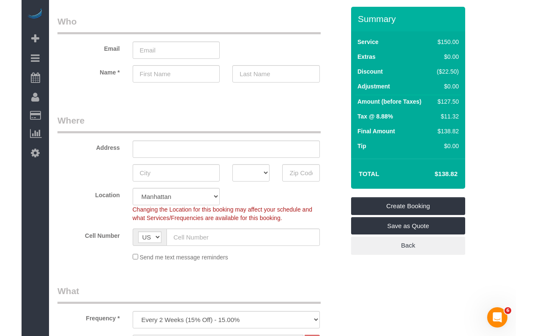
scroll to position [25, 0]
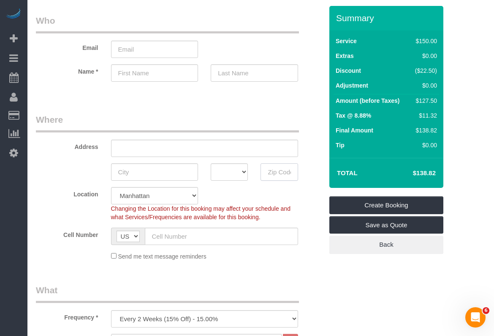
click at [279, 179] on input "text" at bounding box center [279, 171] width 37 height 17
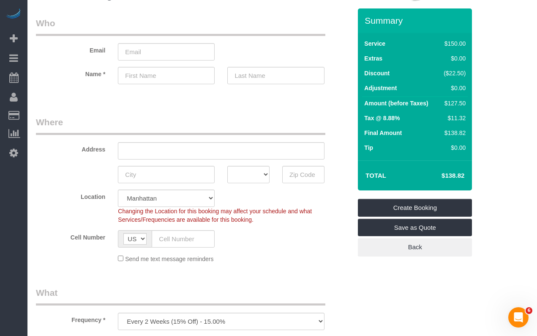
scroll to position [0, 0]
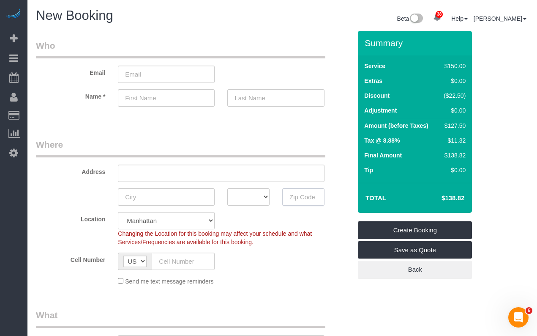
click at [296, 197] on input "text" at bounding box center [303, 196] width 42 height 17
paste input "10065"
type input "10065"
click at [335, 230] on div "Location Manhattan Austin Boston Bronx Brooklyn Charlotte Denver New Jersey Por…" at bounding box center [194, 229] width 328 height 34
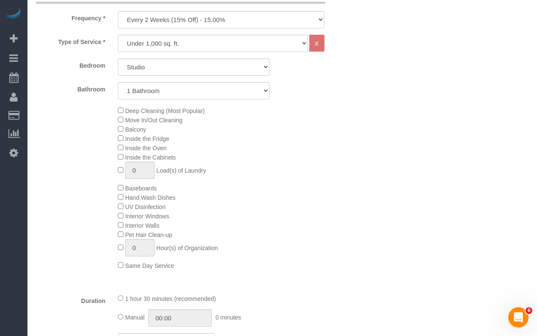
scroll to position [333, 0]
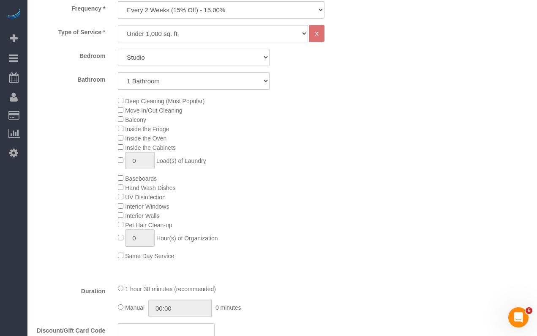
click at [137, 62] on select "Studio 1 Bedroom 2 Bedrooms 3 Bedrooms" at bounding box center [194, 57] width 152 height 17
select select "1"
click at [118, 49] on select "Studio 1 Bedroom 2 Bedrooms 3 Bedrooms" at bounding box center [194, 57] width 152 height 17
click at [143, 78] on select "1 Bathroom 2 Bathrooms" at bounding box center [194, 80] width 152 height 17
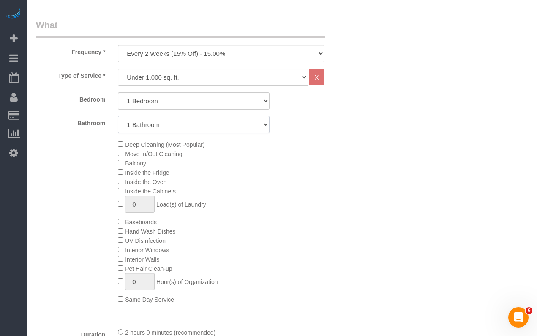
scroll to position [288, 0]
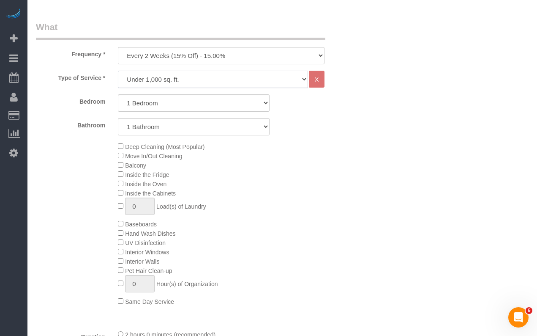
click at [143, 77] on select "Under 1,000 sq. ft. 1,001 - 1,500 sq. ft. 1,500+ sq. ft. Custom Cleaning Office…" at bounding box center [213, 79] width 190 height 17
click at [118, 71] on select "Under 1,000 sq. ft. 1,001 - 1,500 sq. ft. 1,500+ sq. ft. Custom Cleaning Office…" at bounding box center [213, 79] width 190 height 17
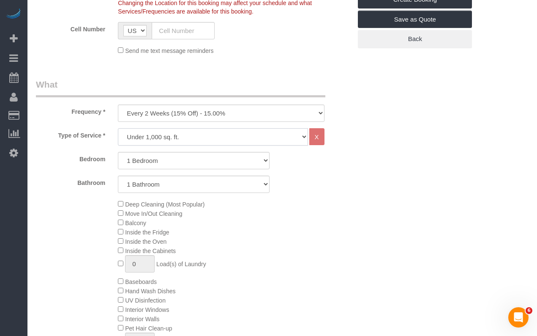
scroll to position [198, 0]
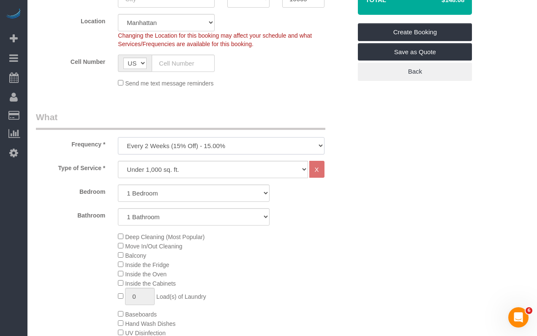
click at [154, 145] on select "One Time Weekly (20% Off) - 20.00% Every 2 Weeks (15% Off) - 15.00% Every 4 Wee…" at bounding box center [221, 145] width 206 height 17
select select "object:1292"
click at [118, 137] on select "One Time Weekly (20% Off) - 20.00% Every 2 Weeks (15% Off) - 15.00% Every 4 Wee…" at bounding box center [221, 145] width 206 height 17
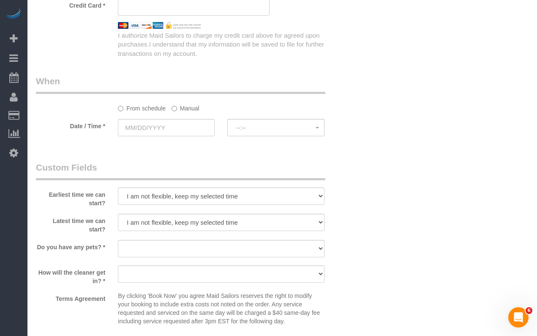
scroll to position [828, 0]
click at [167, 134] on input "text" at bounding box center [166, 126] width 97 height 17
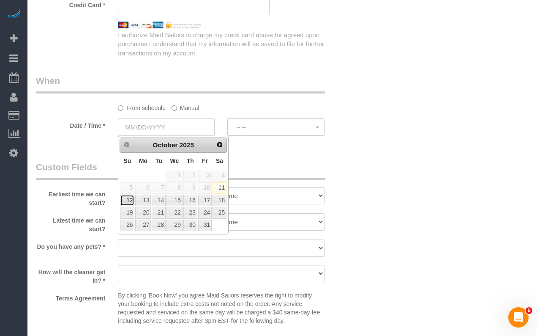
click at [129, 198] on link "12" at bounding box center [127, 199] width 14 height 11
type input "10/12/2025"
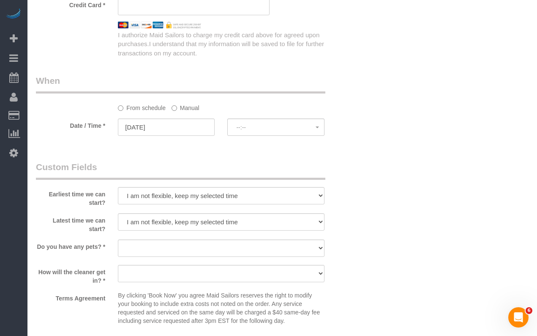
select select "spot1"
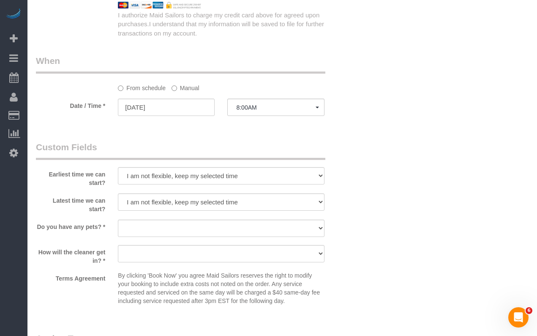
scroll to position [858, 0]
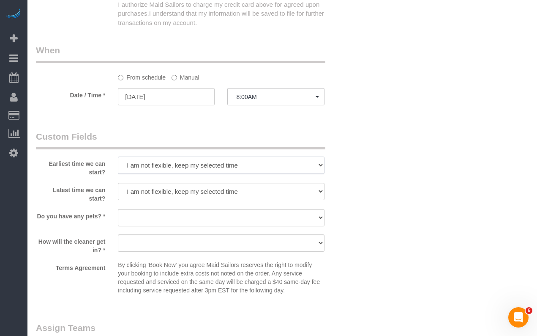
click at [150, 159] on select "I am not flexible, keep my selected time 8:00 AM 9:00 AM 10:00 AM 11:00 AM 12:0…" at bounding box center [221, 164] width 206 height 17
select select "number:57"
click at [118, 156] on select "I am not flexible, keep my selected time 8:00 AM 9:00 AM 10:00 AM 11:00 AM 12:0…" at bounding box center [221, 164] width 206 height 17
click at [139, 192] on select "I am not flexible, keep my selected time 8:00 AM 9:00 AM 10:00 AM 11:00 AM 12:0…" at bounding box center [221, 191] width 206 height 17
select select "number:71"
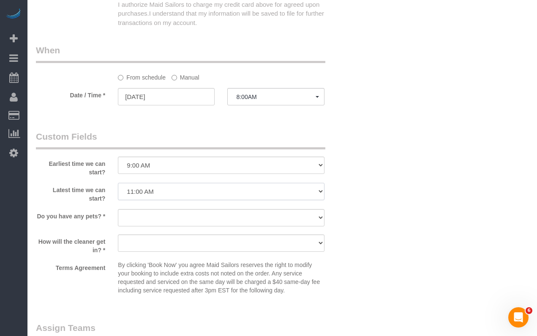
click at [118, 183] on select "I am not flexible, keep my selected time 8:00 AM 9:00 AM 10:00 AM 11:00 AM 12:0…" at bounding box center [221, 191] width 206 height 17
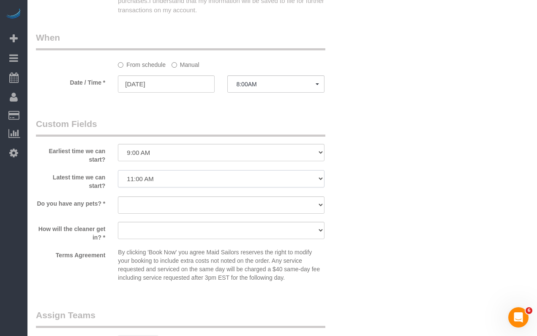
scroll to position [907, 0]
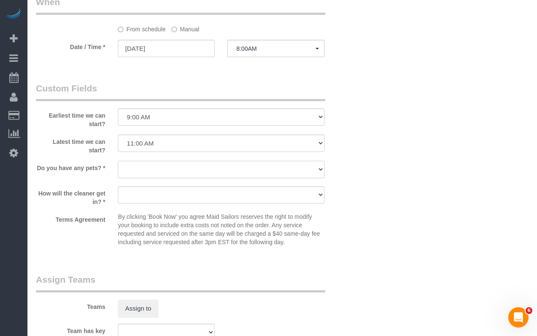
click at [127, 170] on select "Dog Cat None" at bounding box center [221, 169] width 206 height 17
select select "number:15"
click at [118, 161] on select "Dog Cat None" at bounding box center [221, 169] width 206 height 17
click at [140, 197] on select "We'll let you in. Doorman/Front Desk has the key. Other (Provide details)" at bounding box center [221, 194] width 206 height 17
select select "number:5"
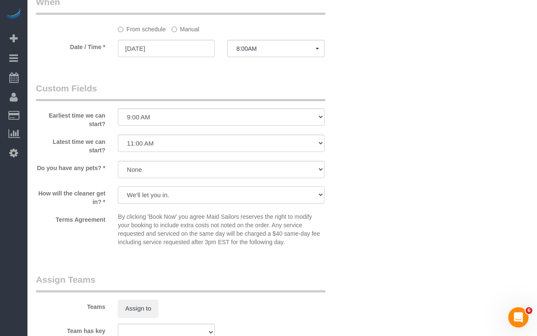
click at [118, 186] on select "We'll let you in. Doorman/Front Desk has the key. Other (Provide details)" at bounding box center [221, 194] width 206 height 17
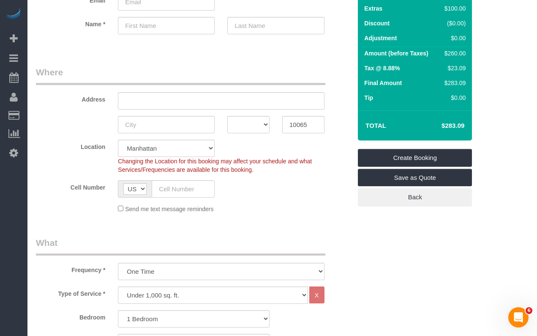
scroll to position [73, 0]
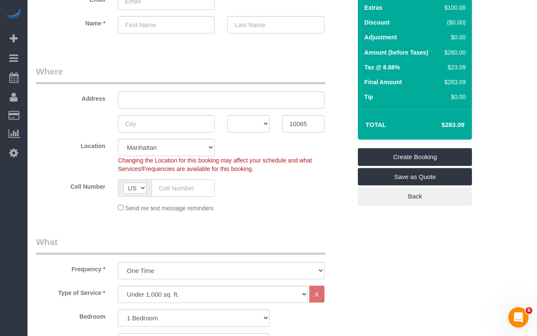
click at [175, 187] on input "text" at bounding box center [183, 187] width 63 height 17
paste input "1 (631) 560-6905"
type input "1 (631) 560-6905"
click at [268, 197] on sui-booking-location "Location Manhattan Austin Boston Bronx Brooklyn Charlotte Denver New Jersey Por…" at bounding box center [194, 176] width 316 height 74
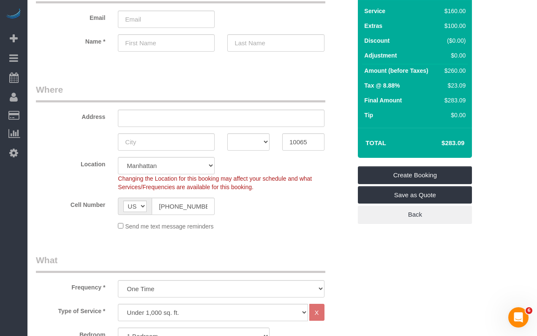
scroll to position [55, 0]
click at [251, 140] on select "AK AL AR AZ CA CO CT DC DE FL GA HI IA ID IL IN KS KY LA MA MD ME MI MN MO MS M…" at bounding box center [248, 142] width 42 height 17
select select "NY"
click at [227, 134] on select "AK AL AR AZ CA CO CT DC DE FL GA HI IA ID IL IN KS KY LA MA MD ME MI MN MO MS M…" at bounding box center [248, 142] width 42 height 17
click at [153, 120] on input "text" at bounding box center [221, 118] width 206 height 17
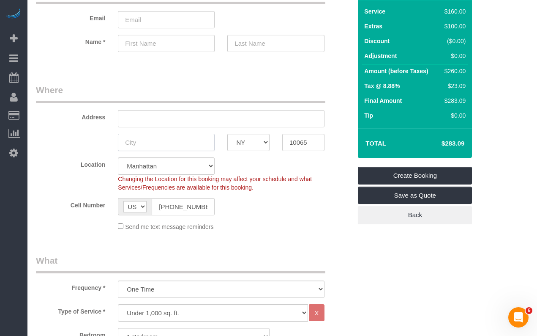
click at [143, 135] on input "text" at bounding box center [166, 142] width 97 height 17
click at [148, 117] on input "text" at bounding box center [221, 118] width 206 height 17
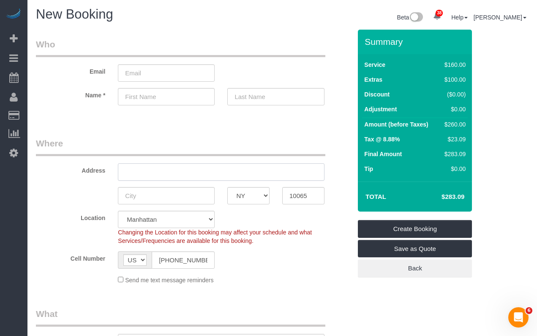
scroll to position [0, 0]
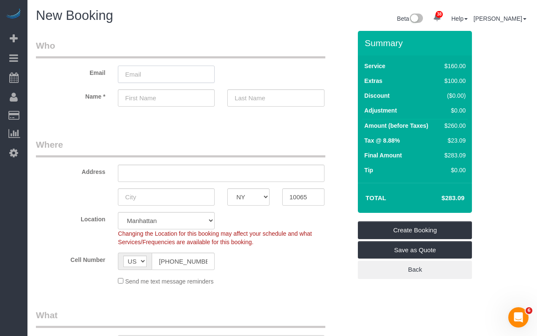
click at [137, 76] on input "email" at bounding box center [166, 74] width 97 height 17
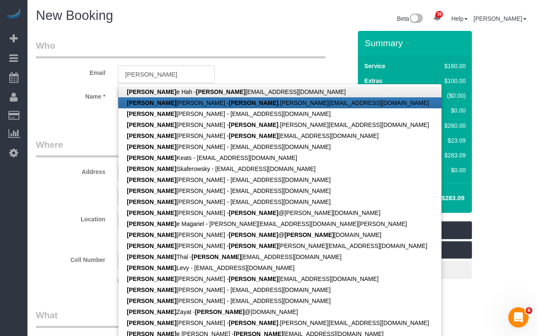
scroll to position [1, 0]
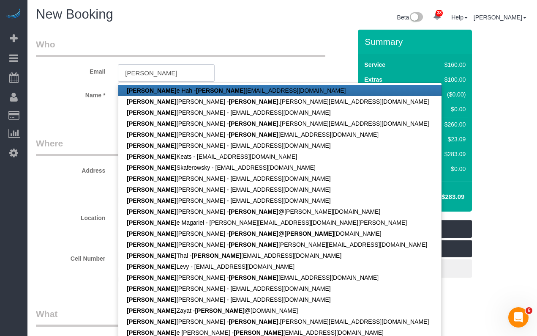
click at [161, 71] on input "justin" at bounding box center [166, 72] width 97 height 17
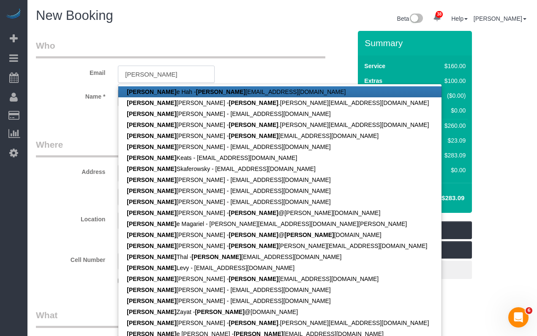
type input "justin"
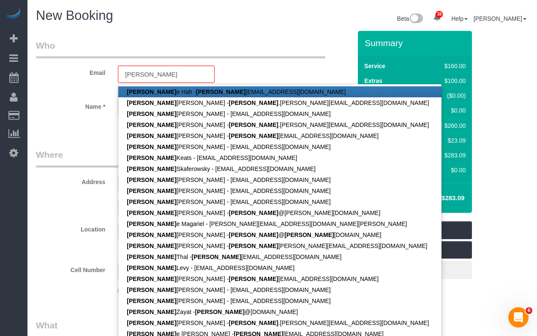
click at [308, 98] on sui-booking-customer "Email justin Justin e Hah - justin ehah@gmail.com Justin Niswander - justin .ni…" at bounding box center [194, 82] width 316 height 86
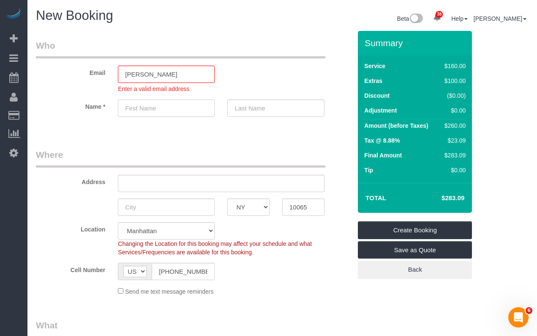
click at [175, 105] on input "text" at bounding box center [166, 107] width 97 height 17
type input "Justin"
click at [253, 112] on input "text" at bounding box center [275, 107] width 97 height 17
click at [199, 112] on input "Justin" at bounding box center [166, 107] width 97 height 17
click at [251, 106] on input "text" at bounding box center [275, 107] width 97 height 17
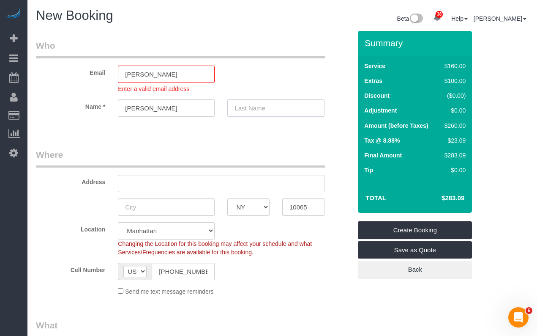
scroll to position [38, 0]
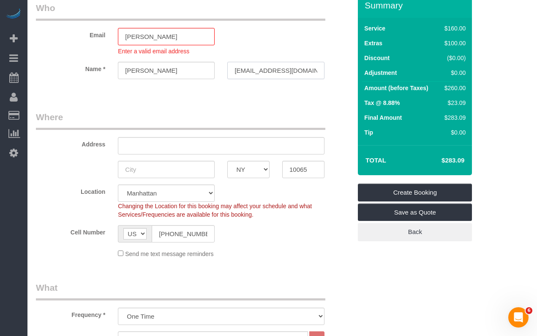
drag, startPoint x: 305, startPoint y: 75, endPoint x: 247, endPoint y: 69, distance: 57.7
click at [231, 74] on input "surfin@rocketmail.com" at bounding box center [275, 70] width 97 height 17
type input "surfin@rocketmail.com"
click at [147, 35] on input "justin" at bounding box center [166, 36] width 97 height 17
paste input "surfin@rocketmail.com"
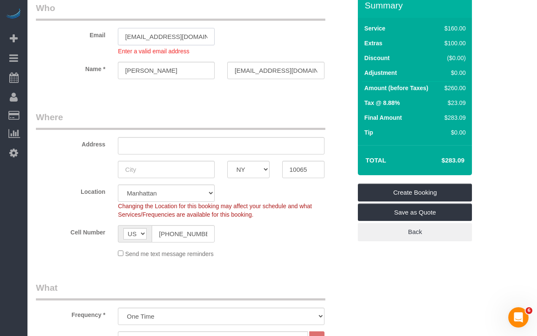
type input "justinsurfin@rocketmail.com"
click at [276, 66] on input "surfin@rocketmail.com" at bounding box center [275, 70] width 97 height 17
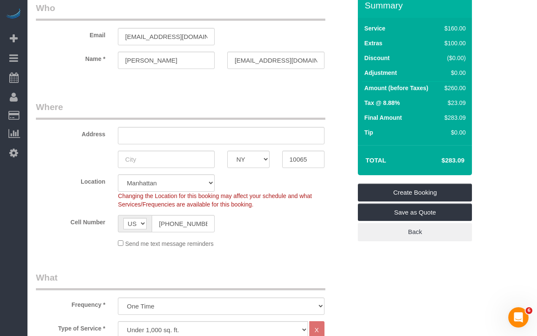
click at [272, 69] on sui-booking-customer "Email justinsurfin@rocketmail.com Name * Justin surfin@rocketmail.com" at bounding box center [194, 40] width 316 height 76
select select "spot60"
click at [265, 63] on input "surfin@rocketmail.com" at bounding box center [275, 60] width 97 height 17
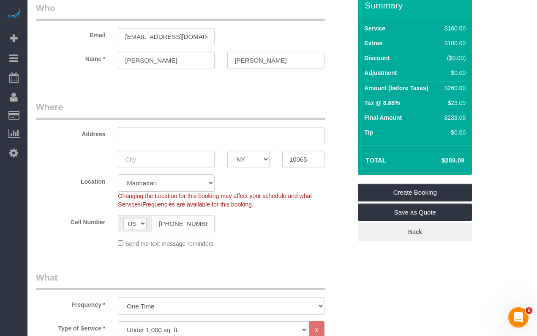
type input "Fisher"
click at [99, 109] on legend "Where" at bounding box center [181, 110] width 290 height 19
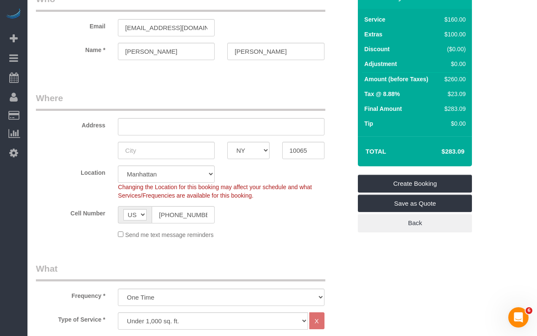
scroll to position [47, 0]
click at [167, 122] on input "text" at bounding box center [221, 125] width 206 height 17
click at [146, 152] on input "text" at bounding box center [166, 149] width 97 height 17
click at [197, 126] on input "403 east 6nd street" at bounding box center [221, 125] width 206 height 17
type input "403 east 6nd street apt 16a"
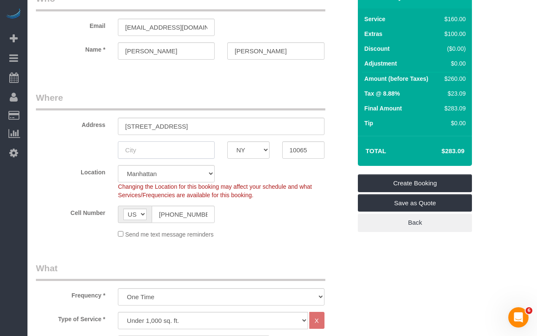
click at [160, 154] on input "text" at bounding box center [166, 149] width 97 height 17
type input "[US_STATE]"
drag, startPoint x: 237, startPoint y: 132, endPoint x: 104, endPoint y: 123, distance: 133.0
click at [105, 123] on div "Address 403 east 6nd street apt 16a" at bounding box center [194, 113] width 328 height 44
click at [165, 126] on input "403 east 6nd street apt 16a" at bounding box center [221, 125] width 206 height 17
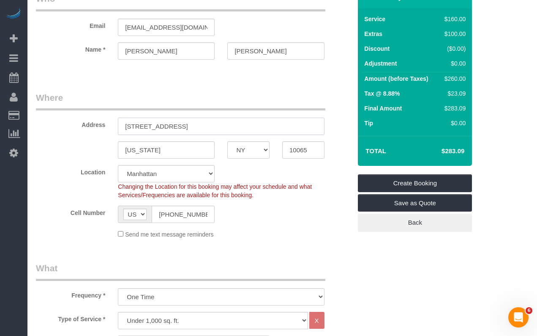
click at [165, 126] on input "403 east 6nd street apt 16a" at bounding box center [221, 125] width 206 height 17
paste input "E 62nd St APT 16A, New York, NY 10065"
drag, startPoint x: 259, startPoint y: 128, endPoint x: 192, endPoint y: 128, distance: 67.2
click at [192, 128] on input "403 E 62nd St APT 16A, New York, NY 10065" at bounding box center [221, 125] width 206 height 17
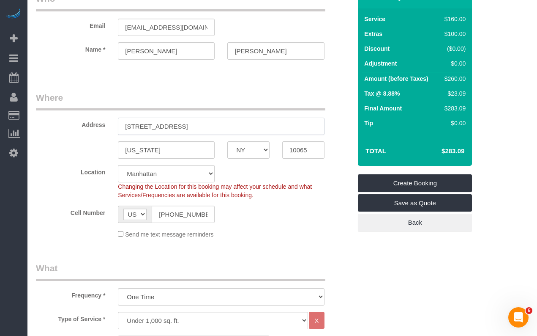
scroll to position [59, 0]
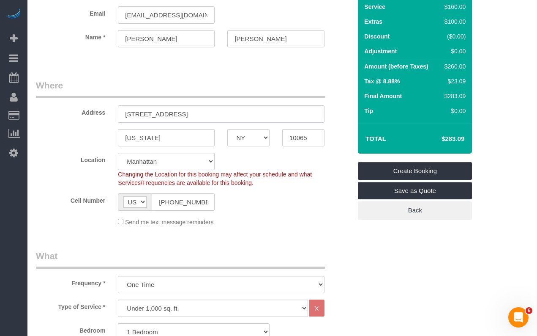
click at [164, 115] on input "403 E 62nd St APT 16A" at bounding box center [221, 113] width 206 height 17
click at [178, 115] on input "403 E 62nd Street Apt.16A" at bounding box center [221, 113] width 206 height 17
type input "403 E 62nd Street, Apt.16A"
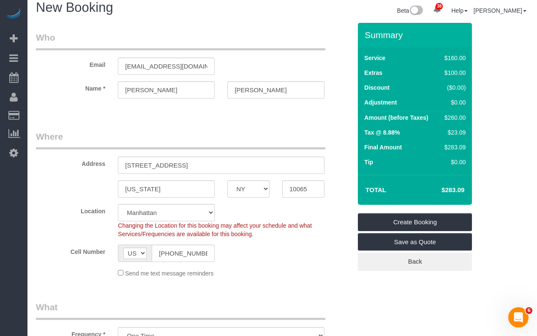
scroll to position [0, 0]
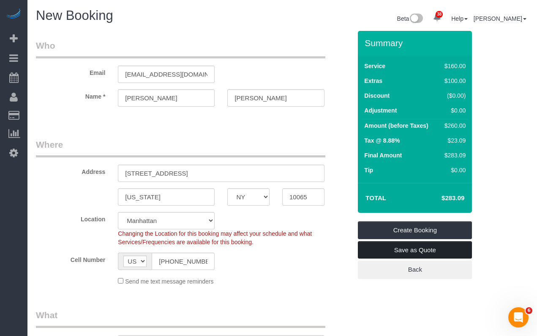
click at [382, 247] on link "Save as Quote" at bounding box center [415, 250] width 114 height 18
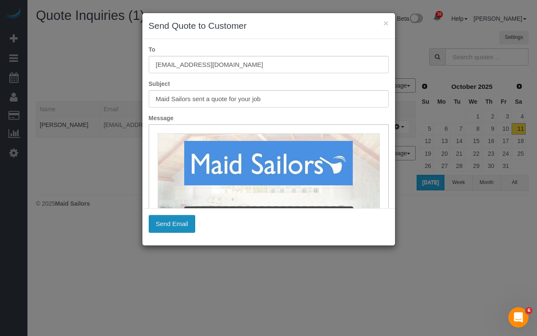
click at [166, 223] on button "Send Email" at bounding box center [172, 224] width 47 height 18
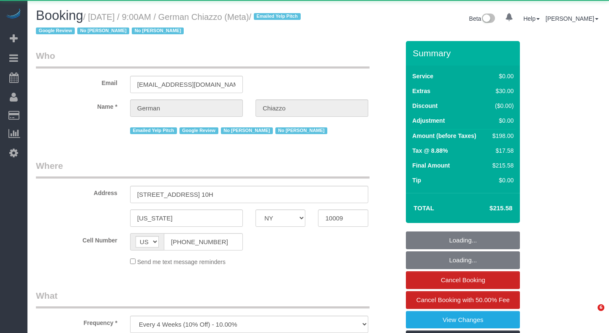
select select "NY"
select select "spot1"
select select "number:89"
select select "number:90"
select select "number:15"
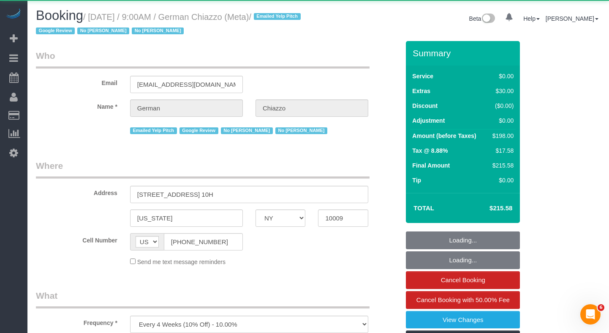
select select "number:5"
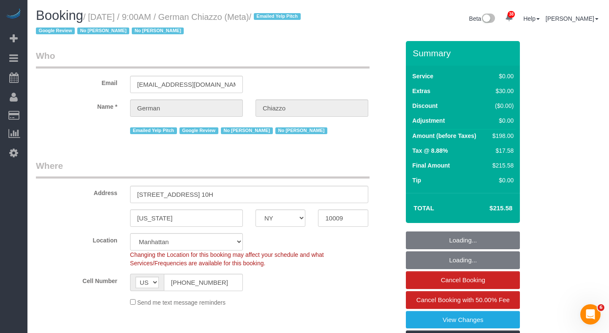
select select "object:1533"
select select "string:stripe-pm_1QEG7i4VGloSiKo7n9NBFfXQ"
select select "2"
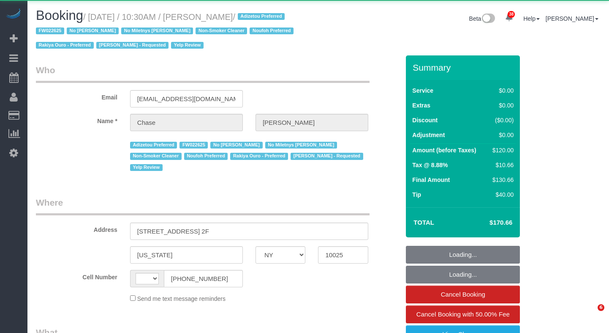
select select "NY"
select select "string:[GEOGRAPHIC_DATA]"
select select "object:858"
select select "1"
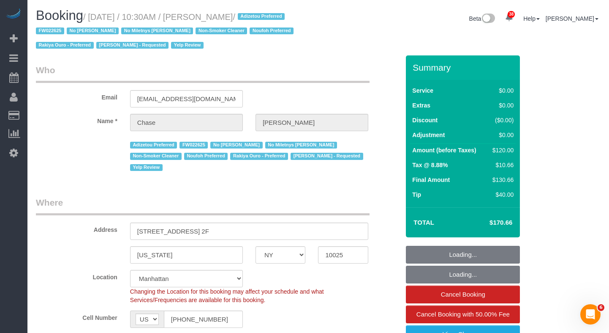
select select "object:980"
select select "string:stripe-pm_1OHrAz4VGloSiKo7B4fon3jr"
select select "1"
select select "number:89"
select select "number:90"
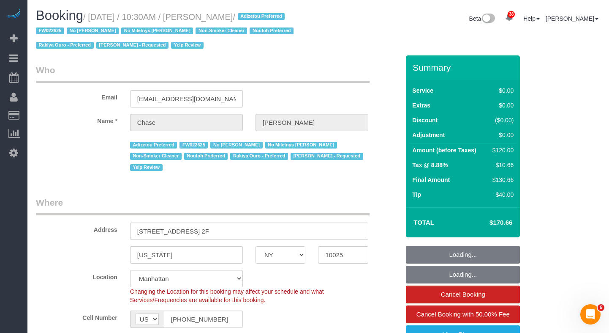
select select "number:15"
select select "number:5"
select select "number:21"
drag, startPoint x: 94, startPoint y: 17, endPoint x: 157, endPoint y: 18, distance: 62.6
click at [165, 16] on small "/ October 09, 2025 / 10:30AM / Chase Tralka / Adizetou Preferred FW022625 No La…" at bounding box center [166, 31] width 260 height 38
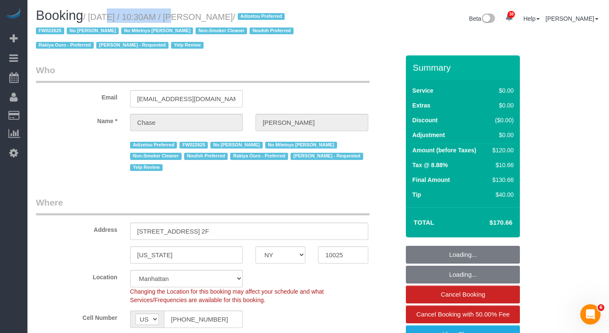
copy small "October 09, 2025"
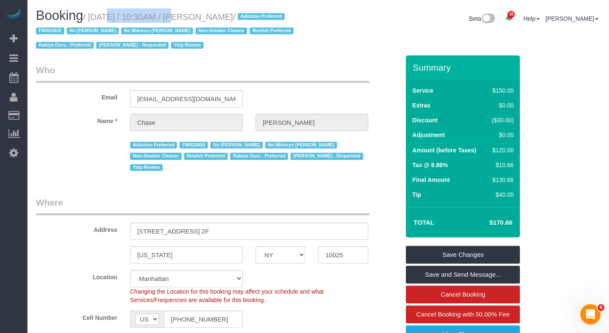
drag, startPoint x: 488, startPoint y: 218, endPoint x: 517, endPoint y: 219, distance: 29.2
click at [516, 220] on div "Total $170.66" at bounding box center [463, 222] width 114 height 30
copy table "Total"
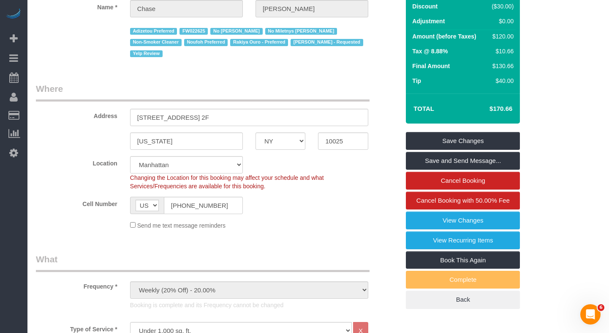
scroll to position [98, 0]
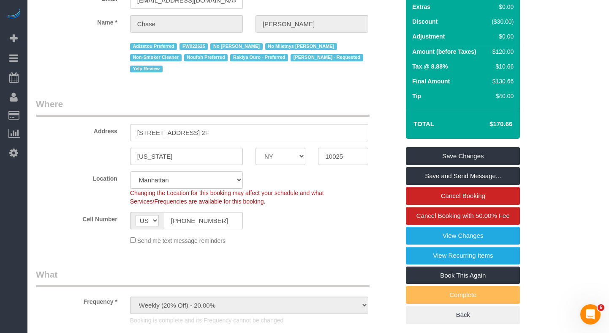
click at [504, 124] on h4 "$170.66" at bounding box center [488, 123] width 48 height 7
click at [507, 124] on h4 "$170.66" at bounding box center [488, 123] width 48 height 7
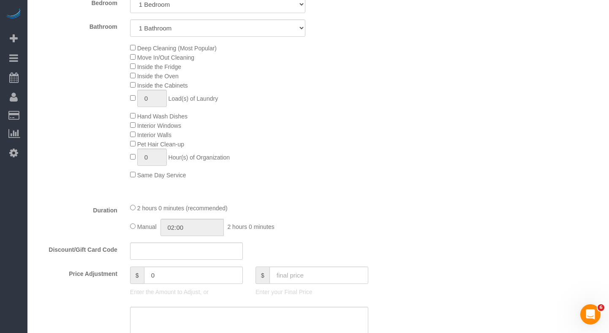
scroll to position [515, 0]
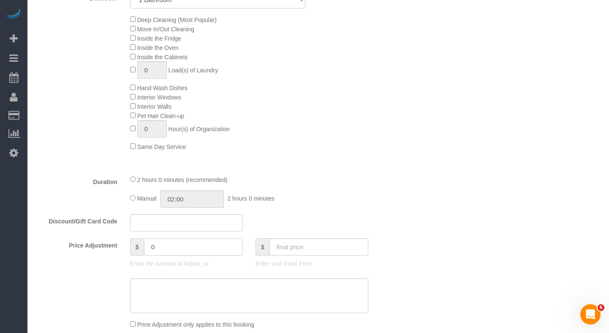
drag, startPoint x: 169, startPoint y: 237, endPoint x: 141, endPoint y: 236, distance: 28.8
click at [140, 238] on div "$ 0" at bounding box center [186, 246] width 113 height 17
paste input "170.66"
click at [151, 238] on input "170.66" at bounding box center [193, 246] width 99 height 17
type input "-170.66"
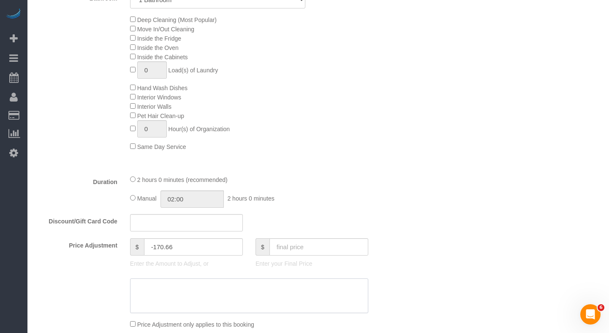
click at [192, 285] on textarea at bounding box center [249, 295] width 238 height 35
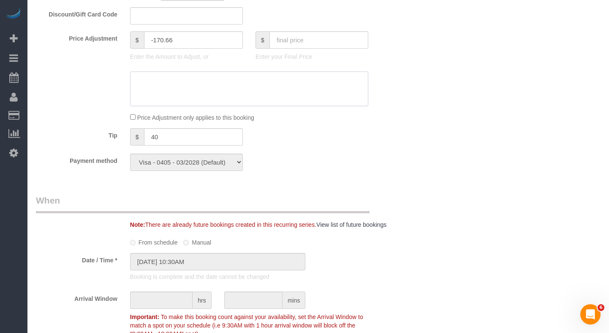
scroll to position [724, 0]
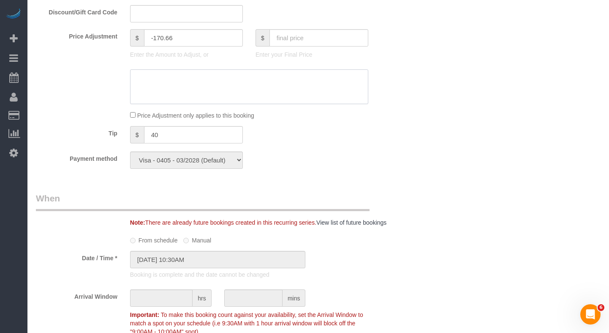
click at [167, 83] on textarea at bounding box center [249, 86] width 238 height 35
paste textarea "https://maidsailors.slack.com/archives/CS2CV1A6M/p1760193858320729"
click at [520, 91] on div "Who Email rct828@gmail.com Name * Chase Tralka Adizetou Preferred FW022625 No L…" at bounding box center [318, 149] width 565 height 1636
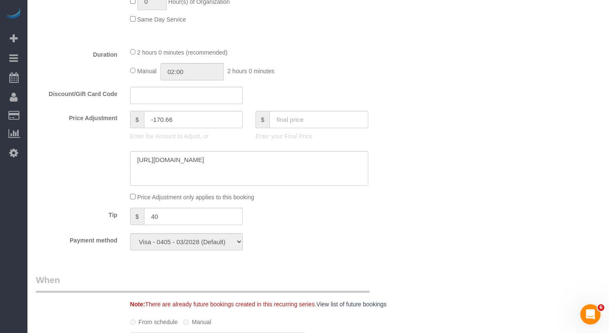
scroll to position [646, 0]
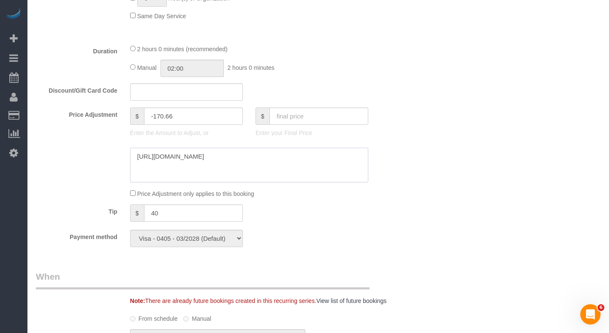
click at [139, 147] on textarea at bounding box center [249, 164] width 238 height 35
click at [138, 147] on textarea at bounding box center [249, 164] width 238 height 35
type textarea "https://maidsailors.slack.com/archives/CS2CV1A6M/p1760193858320729"
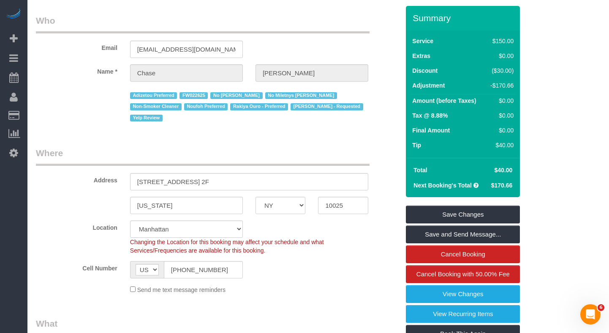
scroll to position [0, 0]
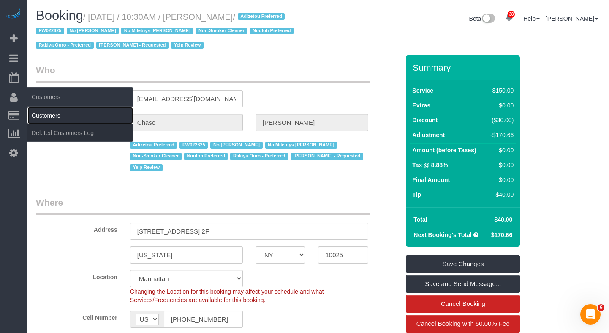
click at [36, 113] on link "Customers" at bounding box center [80, 115] width 106 height 17
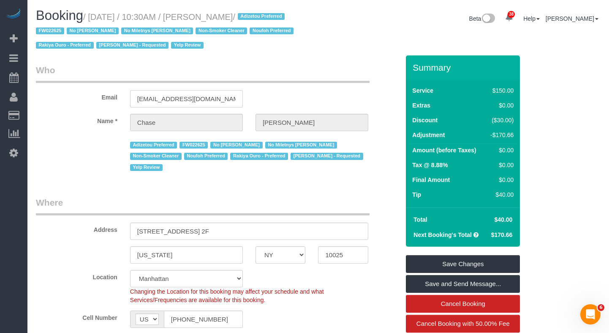
click at [163, 93] on input "[EMAIL_ADDRESS][DOMAIN_NAME]" at bounding box center [186, 98] width 113 height 17
click at [163, 93] on input "rct828@gmail.com" at bounding box center [186, 98] width 113 height 17
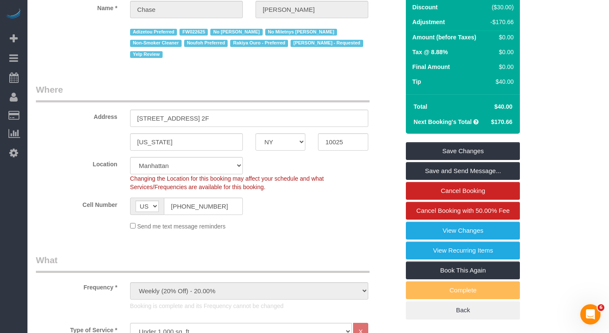
scroll to position [192, 0]
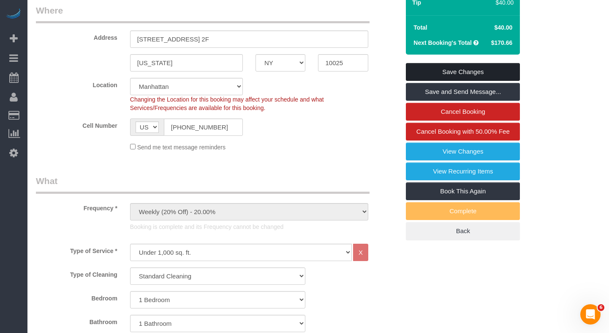
click at [424, 67] on link "Save Changes" at bounding box center [463, 72] width 114 height 18
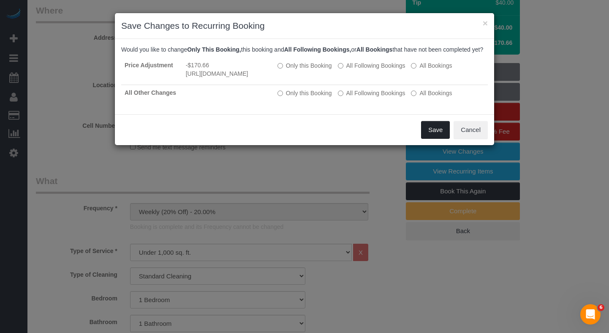
click at [427, 139] on button "Save" at bounding box center [435, 130] width 29 height 18
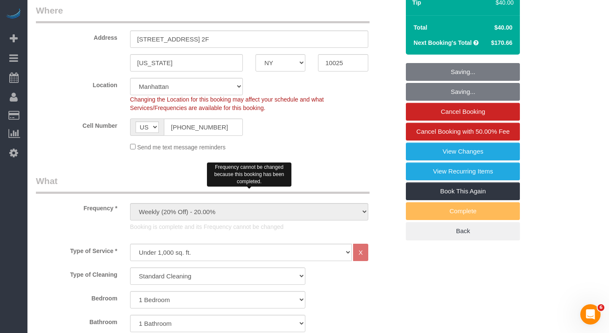
scroll to position [195, 0]
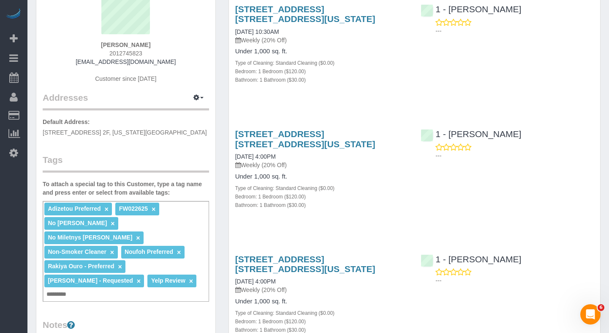
scroll to position [101, 0]
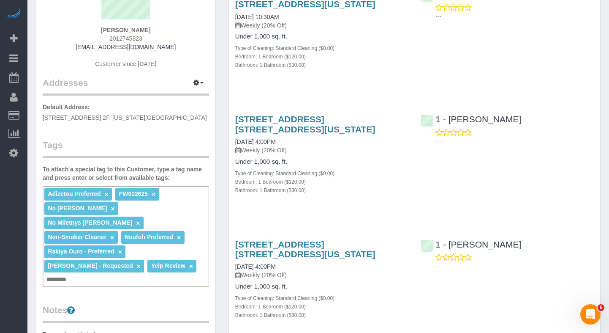
click at [191, 248] on div "Adizetou Preferred × FW022625 × No [PERSON_NAME] × No Miletnys [PERSON_NAME] × …" at bounding box center [126, 236] width 167 height 101
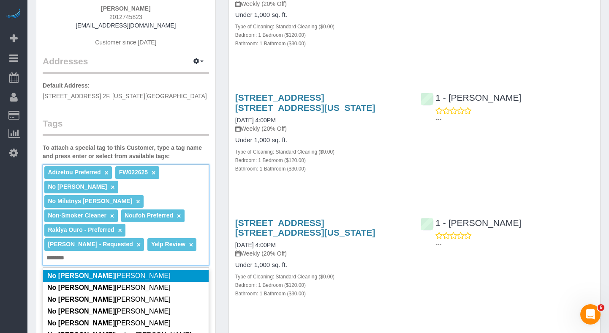
scroll to position [128, 0]
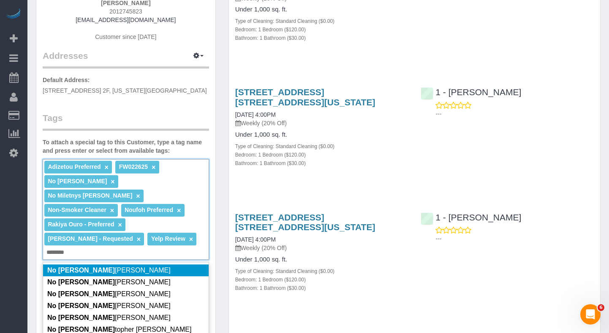
type input "********"
click at [167, 264] on li "No Chris darline Cineas" at bounding box center [126, 270] width 166 height 12
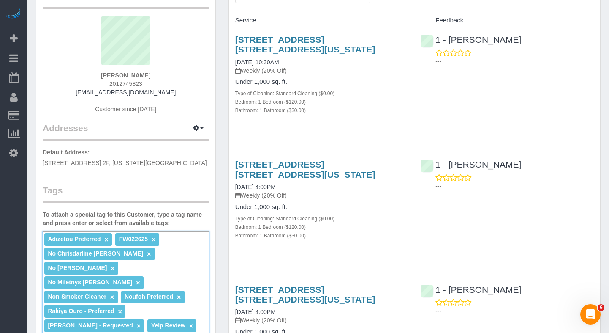
scroll to position [0, 0]
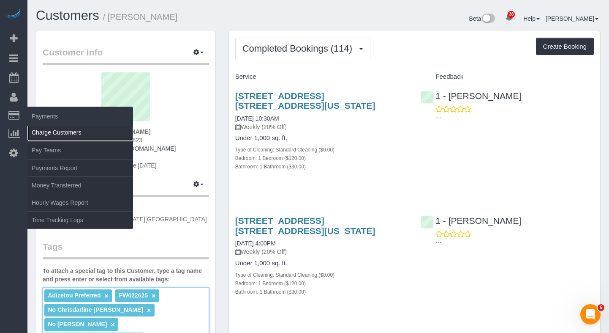
click at [38, 130] on link "Charge Customers" at bounding box center [80, 132] width 106 height 17
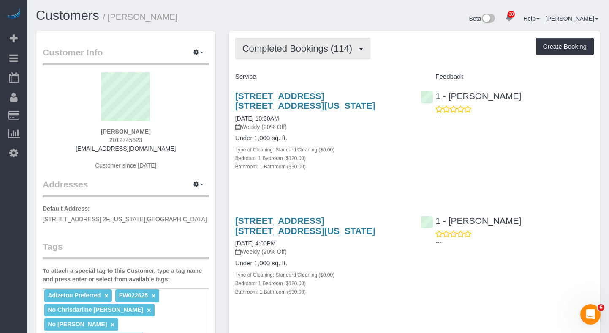
click at [294, 44] on span "Completed Bookings (114)" at bounding box center [300, 48] width 114 height 11
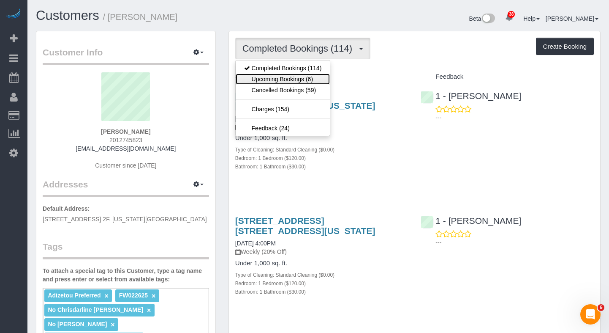
click at [282, 75] on link "Upcoming Bookings (6)" at bounding box center [283, 79] width 95 height 11
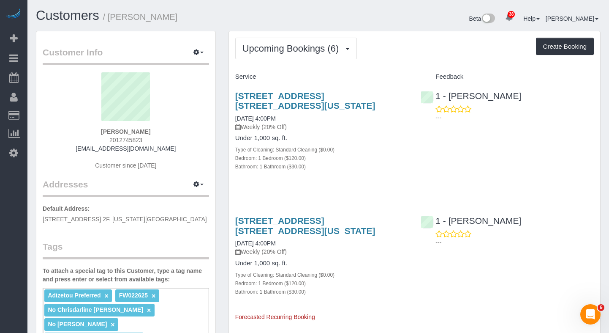
drag, startPoint x: 153, startPoint y: 131, endPoint x: 98, endPoint y: 130, distance: 55.4
click at [98, 130] on div "Chase Tralka 2012745823 rct828@gmail.com Customer since 2019" at bounding box center [126, 125] width 167 height 106
copy strong "Chase Tralka"
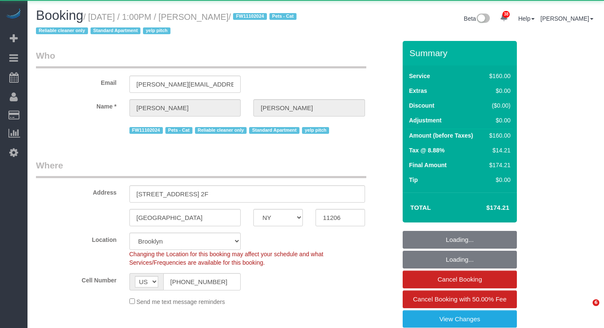
select select "NY"
select select "spot1"
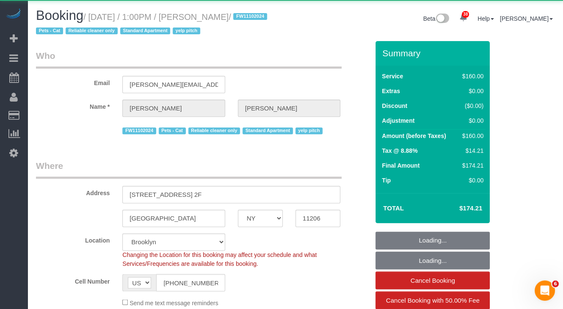
select select "object:991"
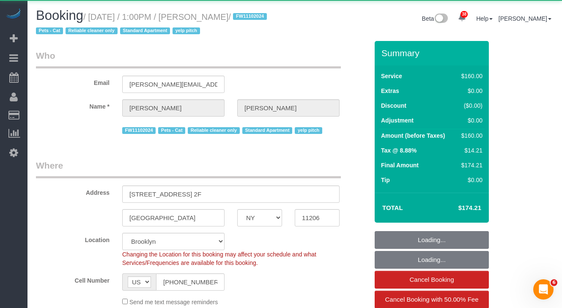
select select "number:61"
select select "number:74"
select select "number:14"
select select "number:5"
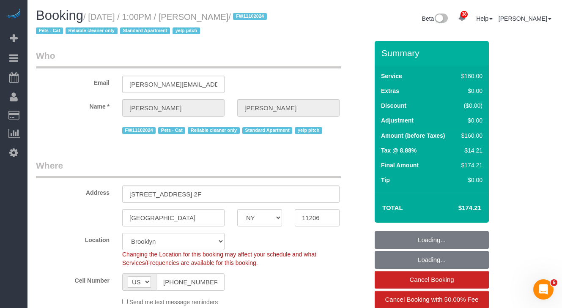
select select "spot45"
select select "string:stripe-pm_1LVK4E4VGloSiKo77j9FA1oZ"
click at [156, 84] on input "[PERSON_NAME][EMAIL_ADDRESS][DOMAIN_NAME]" at bounding box center [173, 84] width 102 height 17
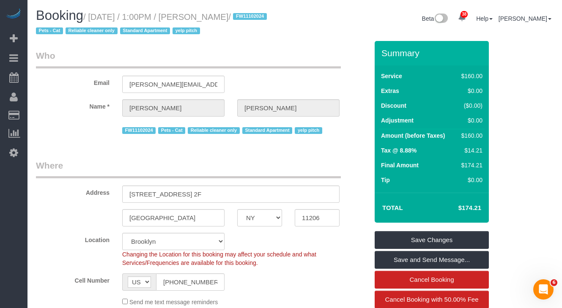
drag, startPoint x: 273, startPoint y: 17, endPoint x: 494, endPoint y: 151, distance: 258.7
click at [98, 20] on small "/ [DATE] / 1:00PM / [PERSON_NAME] / FW11102024 Pets - Cat Reliable cleaner only…" at bounding box center [152, 24] width 233 height 24
copy small "[DATE] / 1:00PM / [PERSON_NAME]"
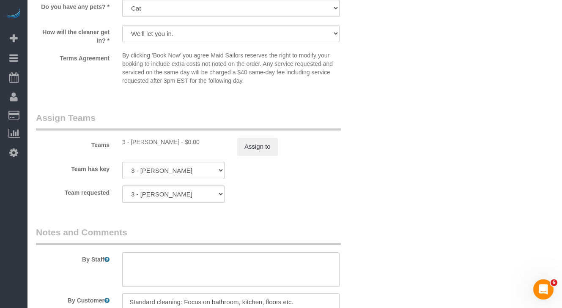
scroll to position [841, 0]
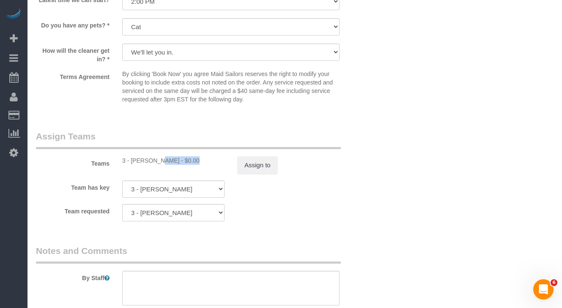
drag, startPoint x: 168, startPoint y: 161, endPoint x: 132, endPoint y: 161, distance: 35.9
click at [132, 161] on div "3 - [PERSON_NAME] - $0.00" at bounding box center [173, 160] width 102 height 8
copy div "[PERSON_NAME]"
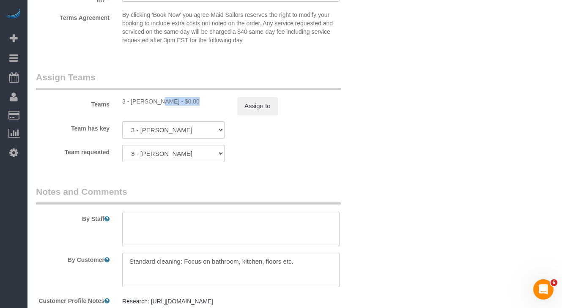
scroll to position [1018, 0]
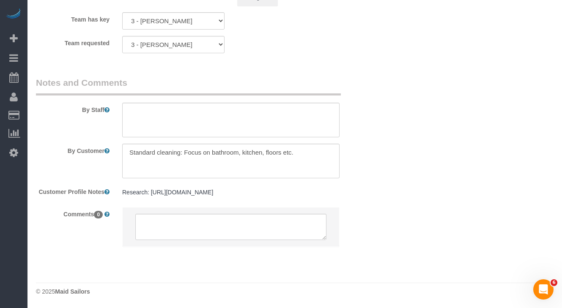
click at [92, 36] on label "Team requested" at bounding box center [73, 41] width 86 height 11
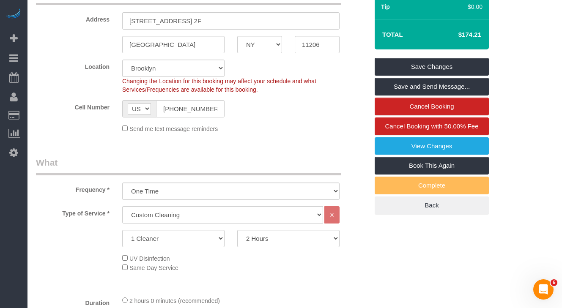
scroll to position [0, 0]
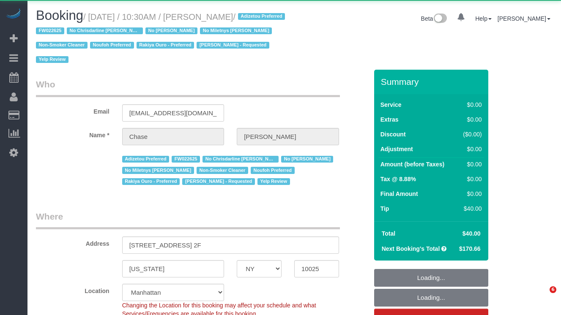
select select "NY"
select select "object:1321"
select select "string:stripe-pm_1OHrAz4VGloSiKo7B4fon3jr"
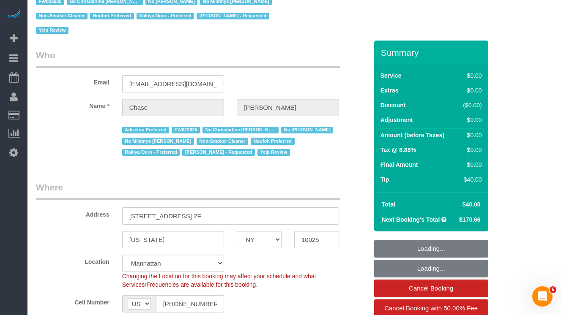
select select "object:1632"
select select "1"
select select "number:89"
select select "number:90"
select select "number:15"
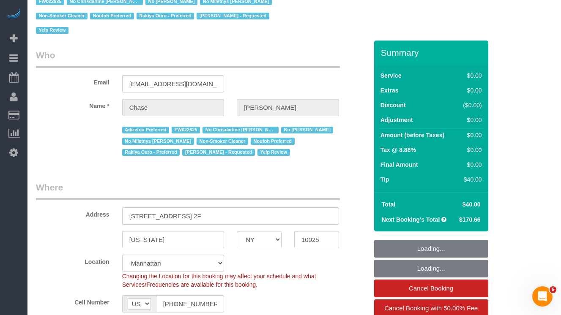
select select "number:5"
select select "number:21"
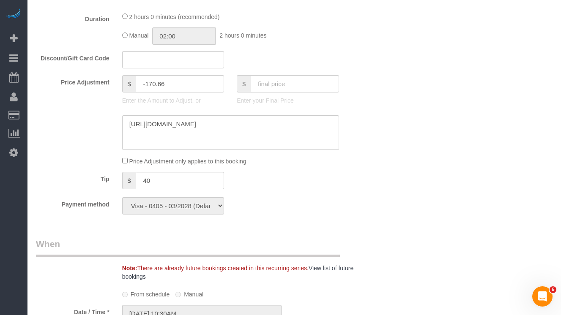
scroll to position [688, 0]
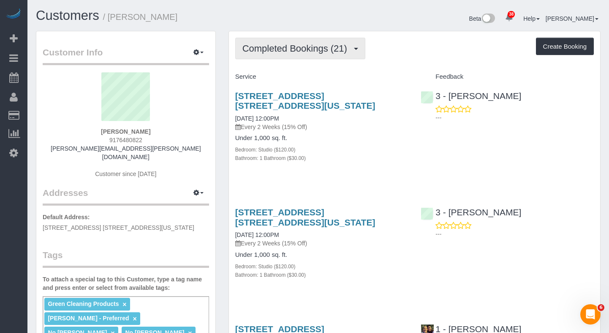
click at [304, 54] on button "Completed Bookings (21)" at bounding box center [300, 49] width 130 height 22
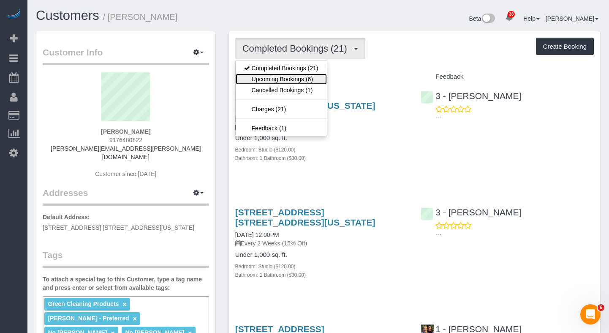
click at [295, 82] on link "Upcoming Bookings (6)" at bounding box center [281, 79] width 91 height 11
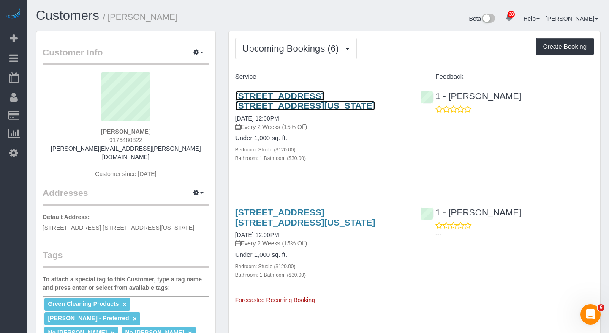
click at [298, 98] on link "[STREET_ADDRESS] [STREET_ADDRESS][US_STATE]" at bounding box center [305, 100] width 140 height 19
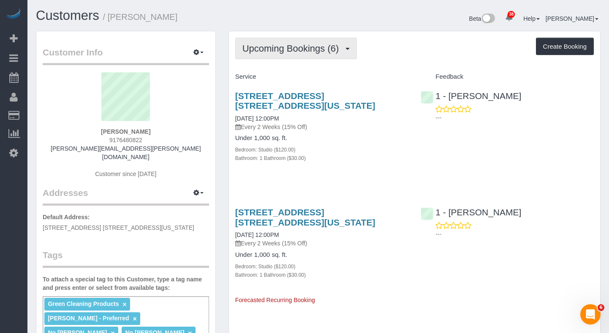
click at [298, 51] on span "Upcoming Bookings (6)" at bounding box center [293, 48] width 101 height 11
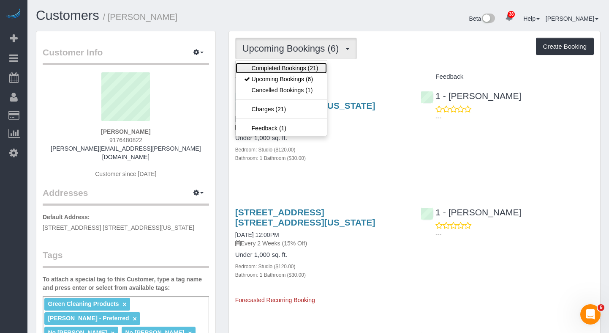
click at [280, 66] on link "Completed Bookings (21)" at bounding box center [281, 68] width 91 height 11
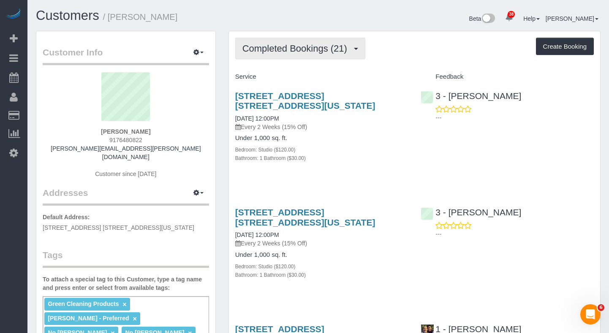
click at [288, 58] on button "Completed Bookings (21)" at bounding box center [300, 49] width 130 height 22
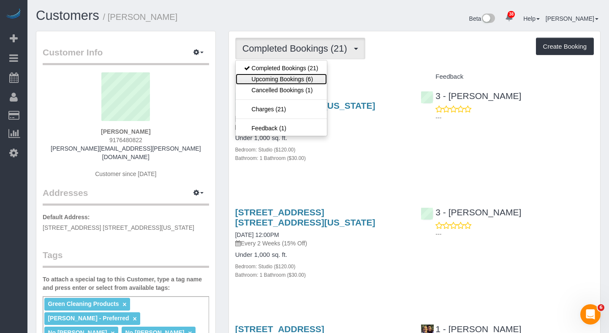
click at [292, 80] on link "Upcoming Bookings (6)" at bounding box center [281, 79] width 91 height 11
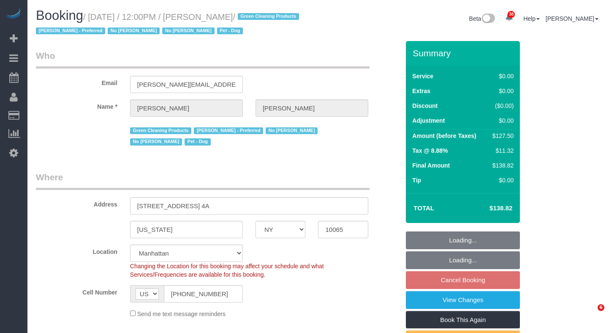
select select "NY"
select select "number:89"
select select "number:90"
select select "number:13"
select select "number:7"
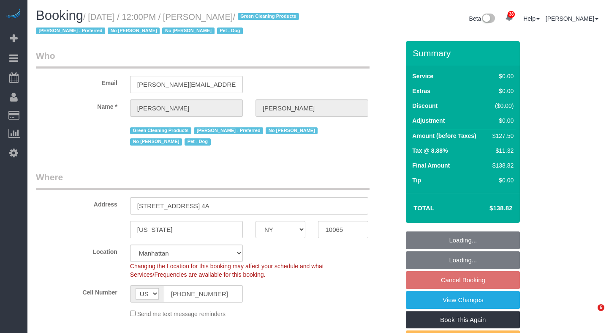
select select "object:1523"
select select "string:stripe-pm_1PtxTQ4VGloSiKo7ZFHK5Uwh"
select select "spot5"
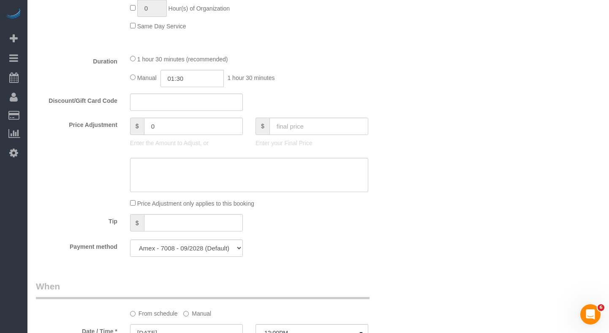
scroll to position [548, 0]
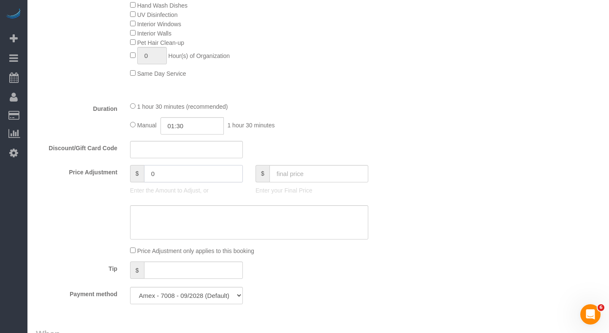
drag, startPoint x: 182, startPoint y: 176, endPoint x: 123, endPoint y: 173, distance: 59.2
click at [123, 174] on div "Price Adjustment $ 0 Enter the Amount to Adjust, or $ Enter your Final Price" at bounding box center [218, 182] width 377 height 34
type input "-25"
click at [454, 178] on div "Who Email zack.cooper@me.com Name * Zack Cooper Green Cleaning Products Marleny…" at bounding box center [318, 231] width 565 height 1476
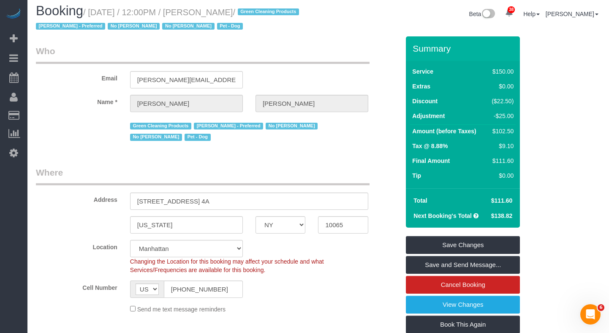
scroll to position [5, 0]
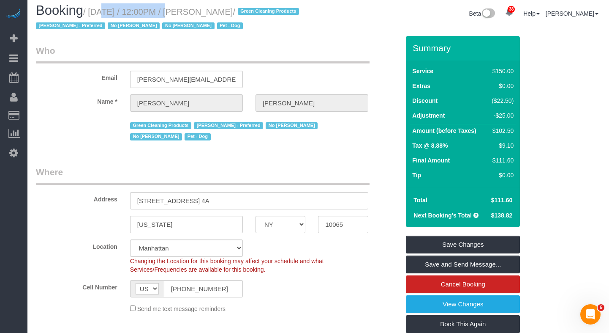
drag, startPoint x: 93, startPoint y: 13, endPoint x: 161, endPoint y: 12, distance: 68.5
click at [161, 12] on small "/ October 22, 2025 / 12:00PM / Zack Cooper / Green Cleaning Products Marlenyn R…" at bounding box center [169, 19] width 266 height 24
copy small "October 22, 2025"
click at [503, 201] on span "$111.60" at bounding box center [503, 200] width 22 height 7
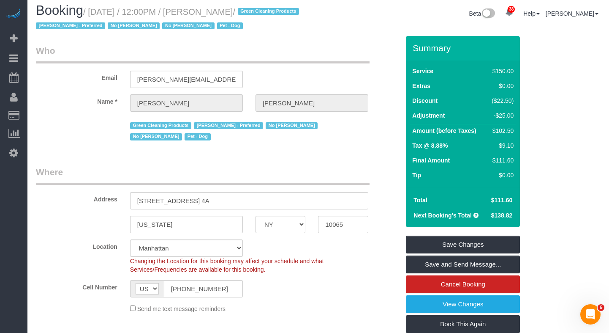
click at [503, 201] on span "$111.60" at bounding box center [503, 200] width 22 height 7
copy tbody "$111.60"
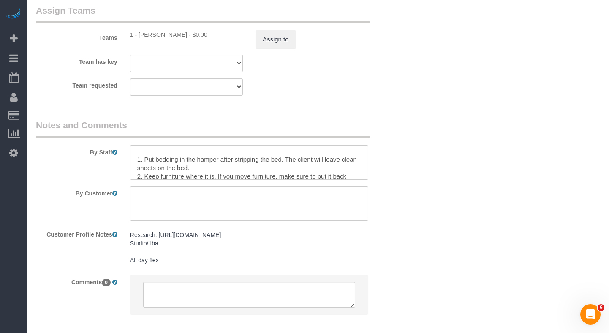
scroll to position [1170, 0]
click at [201, 171] on textarea at bounding box center [249, 163] width 238 height 35
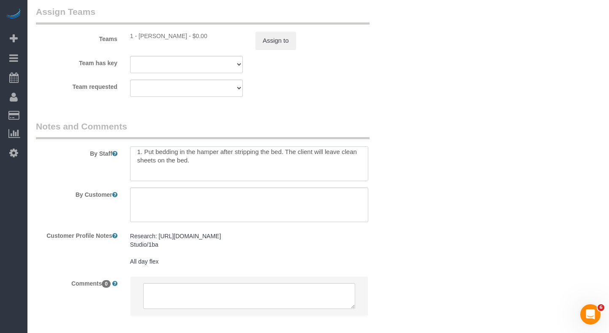
click at [210, 161] on textarea at bounding box center [249, 163] width 238 height 35
paste textarea "I'll leave a duvet, fitted sheet, and pillow cases. Duvet needs to be changed. …"
click at [138, 174] on textarea at bounding box center [249, 163] width 238 height 35
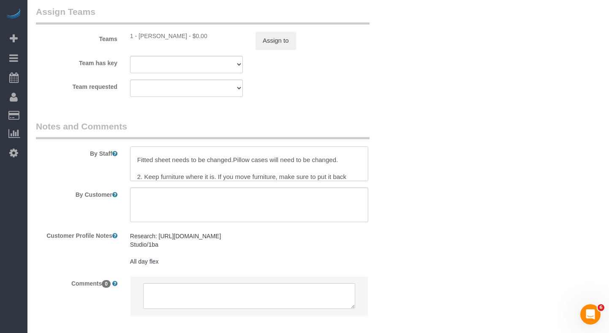
scroll to position [63, 0]
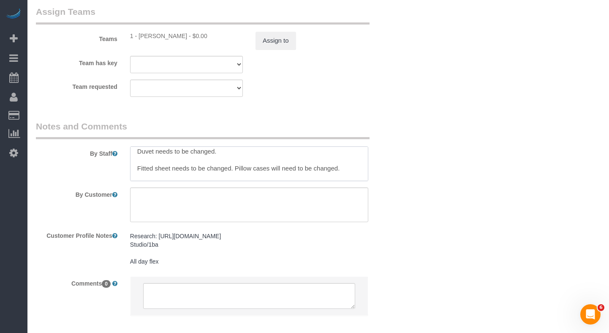
click at [139, 168] on textarea at bounding box center [249, 163] width 238 height 35
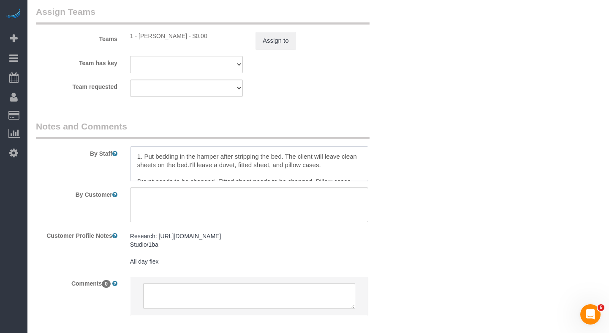
scroll to position [0, 0]
drag, startPoint x: 197, startPoint y: 160, endPoint x: 315, endPoint y: 166, distance: 118.9
click at [315, 166] on textarea at bounding box center [249, 163] width 238 height 35
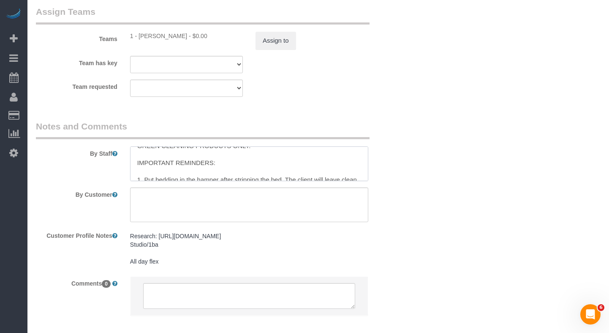
click at [322, 169] on textarea at bounding box center [249, 163] width 238 height 35
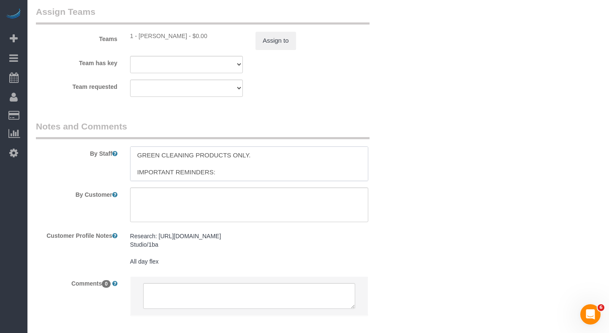
drag, startPoint x: 318, startPoint y: 150, endPoint x: 322, endPoint y: 156, distance: 6.5
click at [322, 156] on textarea at bounding box center [249, 163] width 238 height 35
click at [317, 158] on textarea at bounding box center [249, 163] width 238 height 35
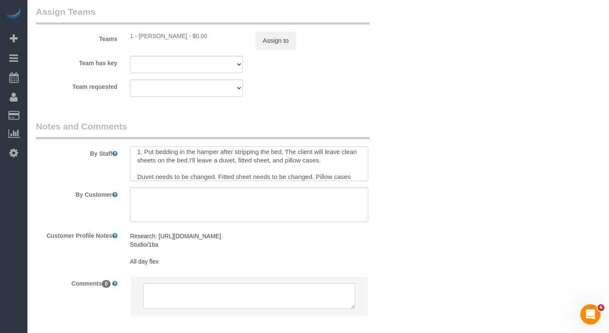
scroll to position [34, 0]
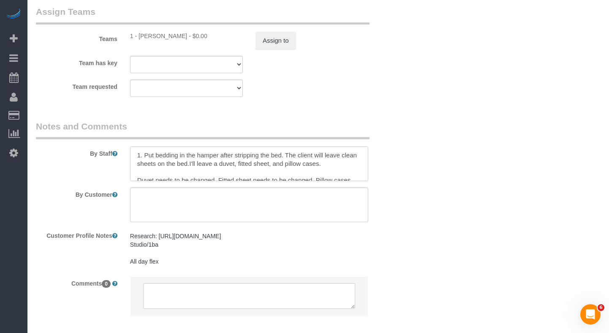
drag, startPoint x: 318, startPoint y: 156, endPoint x: 198, endPoint y: 163, distance: 120.3
click at [198, 163] on textarea at bounding box center [249, 163] width 238 height 35
click at [346, 156] on textarea at bounding box center [249, 163] width 238 height 35
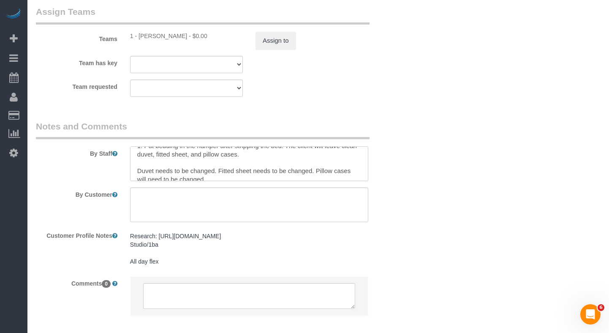
scroll to position [51, 0]
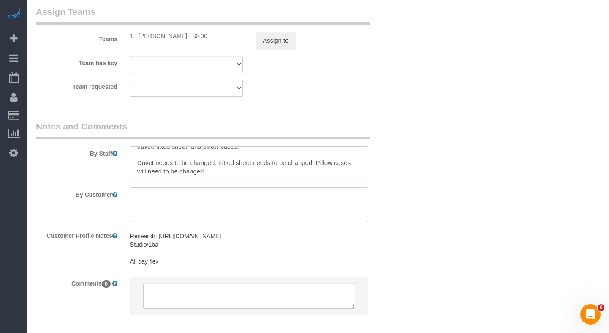
click at [137, 168] on textarea at bounding box center [249, 163] width 238 height 35
click at [138, 165] on textarea at bounding box center [249, 163] width 238 height 35
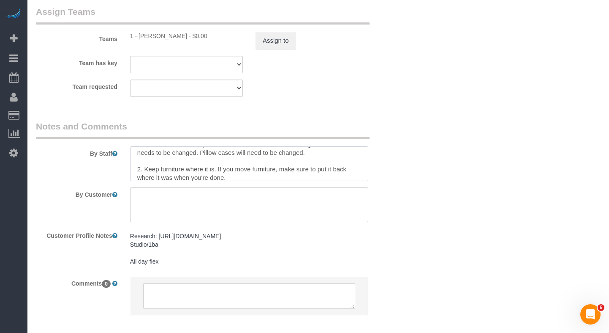
scroll to position [64, 0]
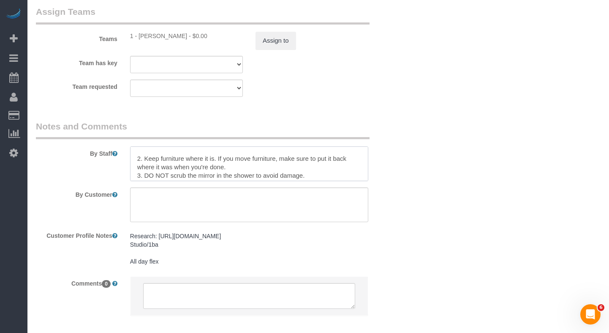
click at [242, 167] on textarea at bounding box center [249, 163] width 238 height 35
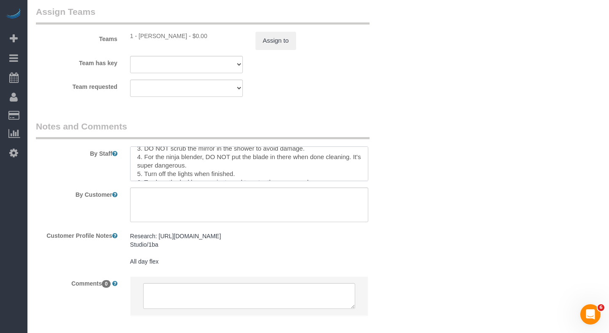
scroll to position [101, 0]
click at [313, 149] on textarea at bounding box center [249, 163] width 238 height 35
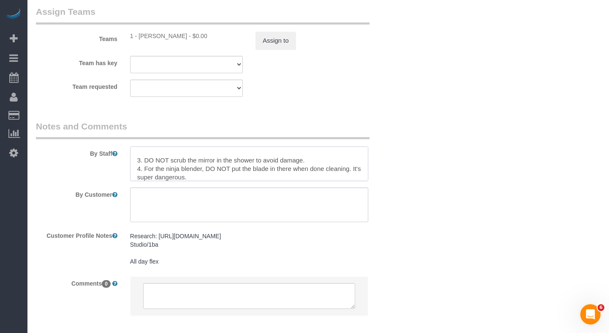
scroll to position [87, 0]
click at [156, 157] on textarea at bounding box center [249, 163] width 238 height 35
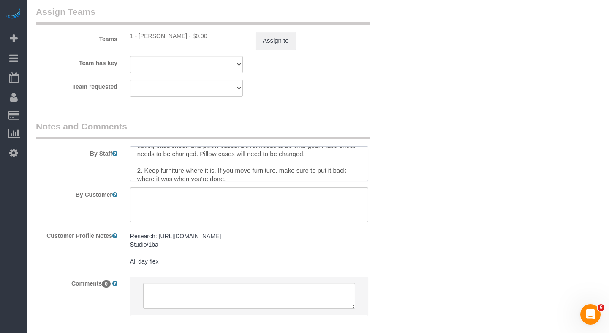
click at [147, 160] on textarea at bounding box center [249, 163] width 238 height 35
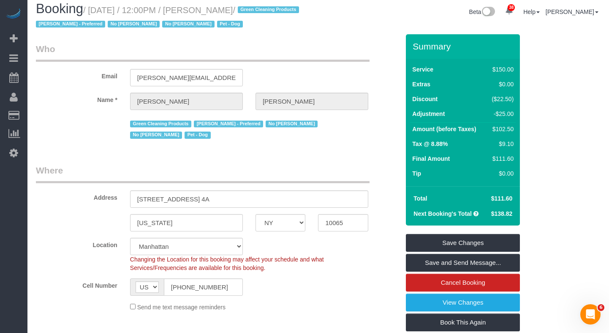
scroll to position [0, 0]
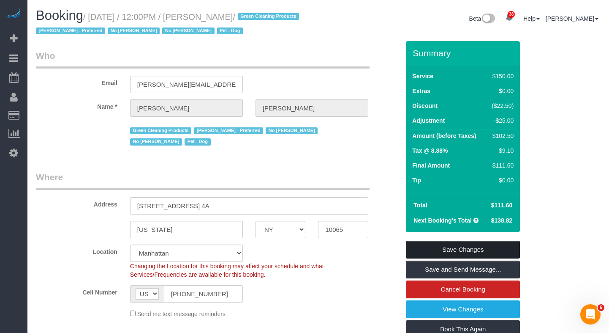
type textarea "GREEN CLEANING PRODUCTS ONLY. IMPORTANT REMINDERS: 1. Put bedding in the hamper…"
click at [429, 250] on link "Save Changes" at bounding box center [463, 249] width 114 height 18
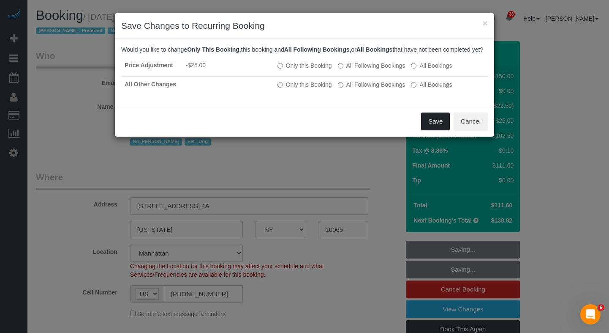
click at [427, 126] on button "Save" at bounding box center [435, 121] width 29 height 18
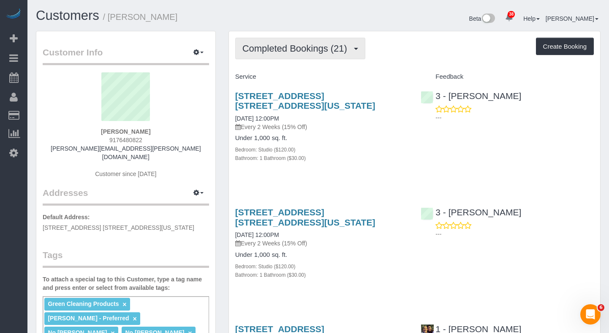
click at [298, 57] on button "Completed Bookings (21)" at bounding box center [300, 49] width 130 height 22
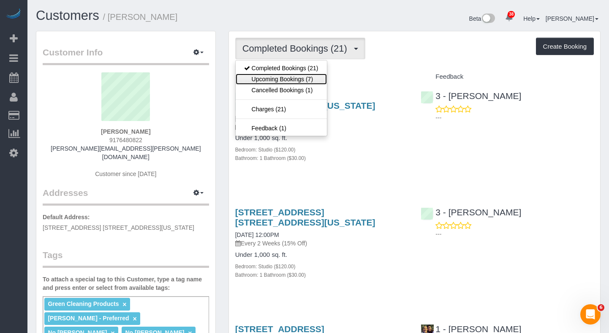
click at [288, 79] on link "Upcoming Bookings (7)" at bounding box center [281, 79] width 91 height 11
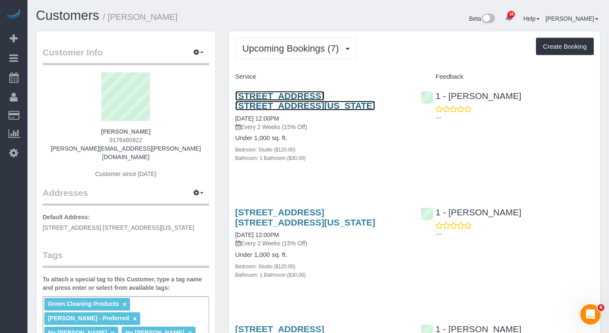
click at [271, 96] on link "[STREET_ADDRESS] [STREET_ADDRESS][US_STATE]" at bounding box center [305, 100] width 140 height 19
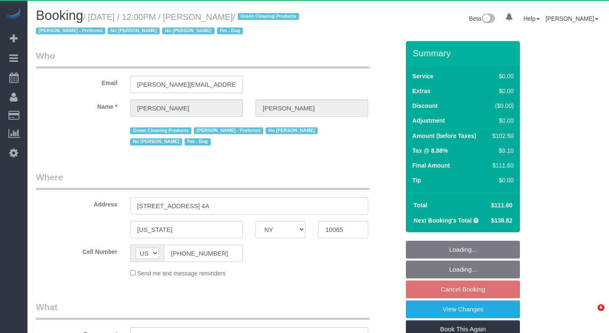
select select "NY"
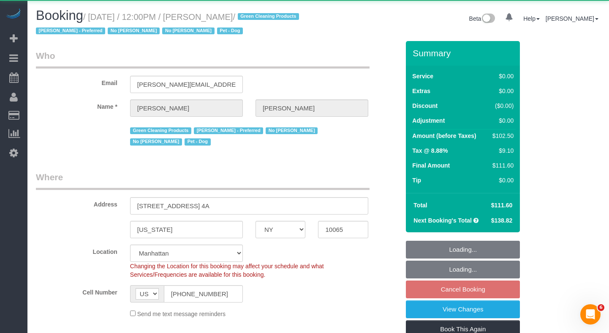
select select "object:845"
select select "spot5"
select select "number:89"
select select "number:90"
select select "number:13"
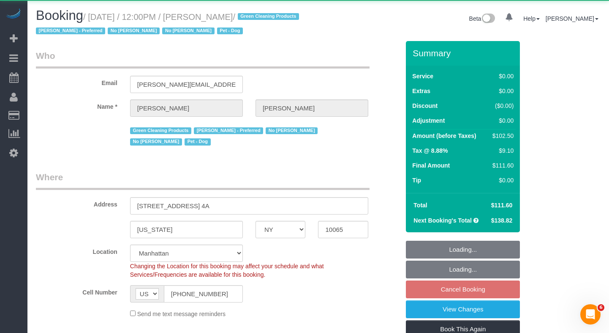
select select "number:7"
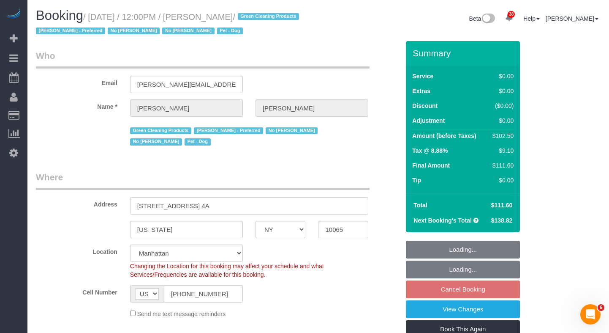
select select "string:stripe-pm_1PtxTQ4VGloSiKo7ZFHK5Uwh"
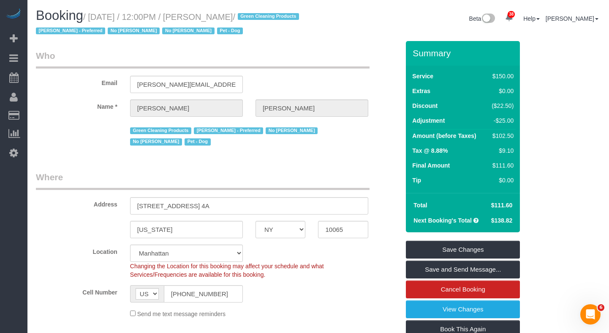
drag, startPoint x: 260, startPoint y: 16, endPoint x: 142, endPoint y: 17, distance: 118.8
click at [95, 15] on small "/ [DATE] / 12:00PM / [PERSON_NAME] / Green Cleaning Products [PERSON_NAME] - Pr…" at bounding box center [169, 24] width 266 height 24
copy small "[DATE] / 12:00PM / [PERSON_NAME]"
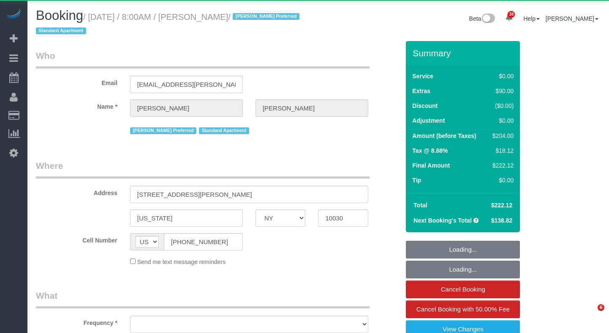
select select "NY"
select select "object:973"
select select "number:89"
select select "number:90"
select select "number:15"
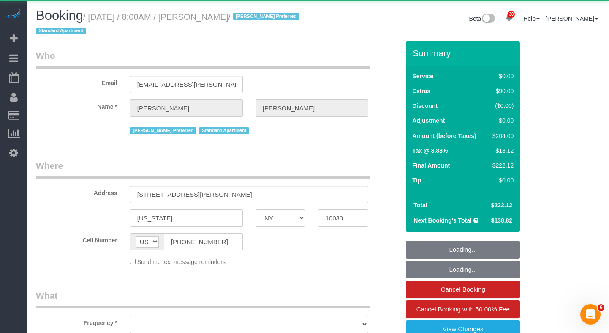
select select "number:6"
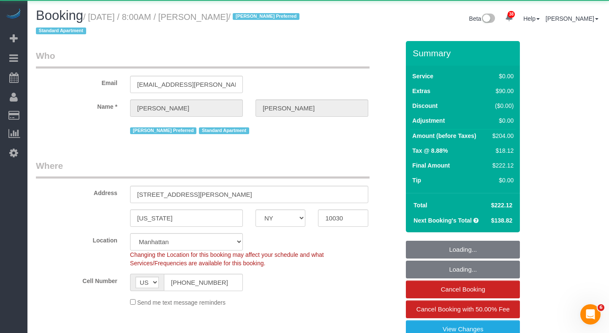
select select "object:981"
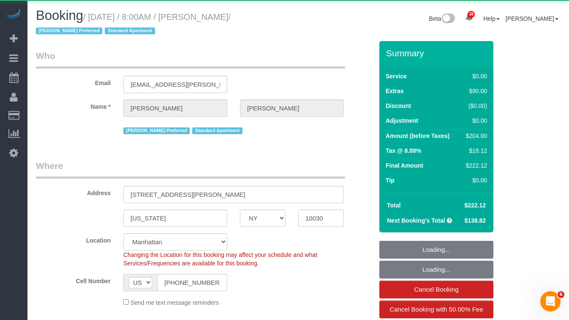
select select "string:stripe-pm_1RzMjD4VGloSiKo7AQhaJz1S"
select select "spot1"
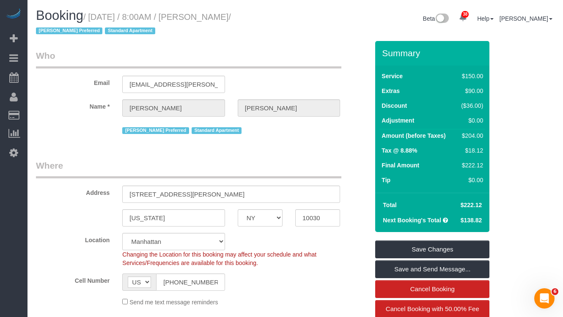
drag, startPoint x: 276, startPoint y: 21, endPoint x: 95, endPoint y: 19, distance: 181.7
click at [95, 19] on small "/ [DATE] / 8:00AM / [PERSON_NAME] / [PERSON_NAME] Preferred Standard Apartment" at bounding box center [133, 24] width 195 height 24
copy small "[DATE] / 8:00AM / [PERSON_NAME]"
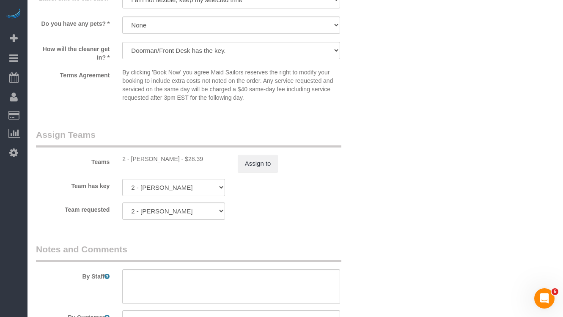
scroll to position [1045, 0]
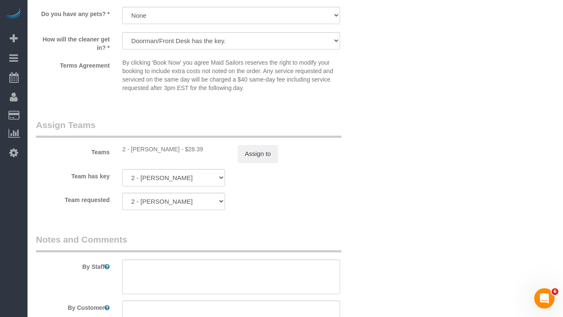
drag, startPoint x: 178, startPoint y: 148, endPoint x: 132, endPoint y: 150, distance: 46.1
click at [132, 150] on div "2 - [PERSON_NAME] - $28.39" at bounding box center [173, 149] width 102 height 8
copy div "[PERSON_NAME]"
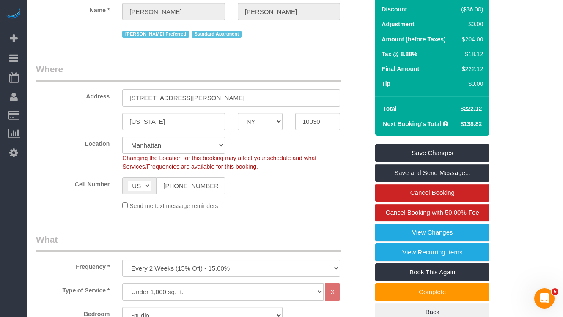
scroll to position [0, 0]
